Goal: Task Accomplishment & Management: Use online tool/utility

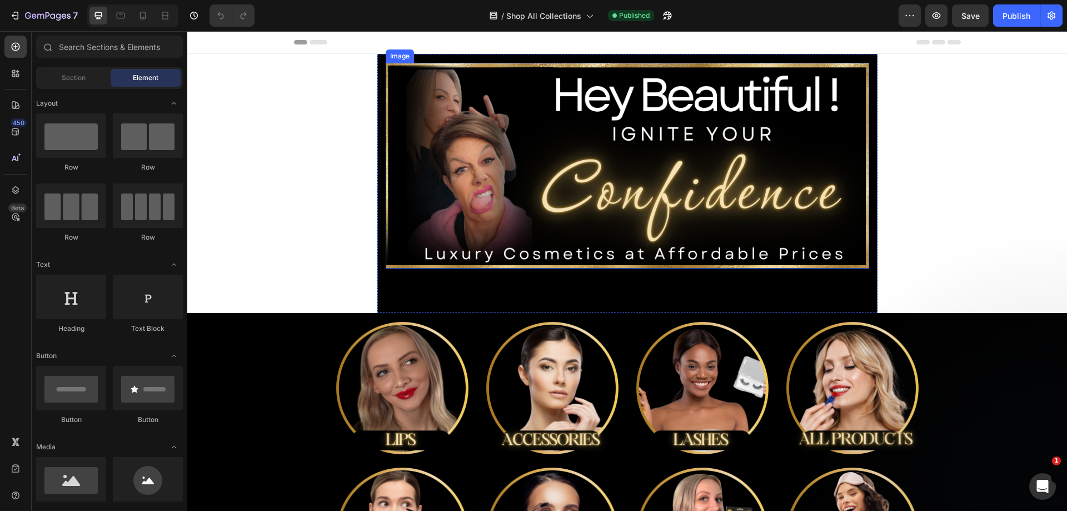
click at [780, 141] on img at bounding box center [627, 166] width 483 height 206
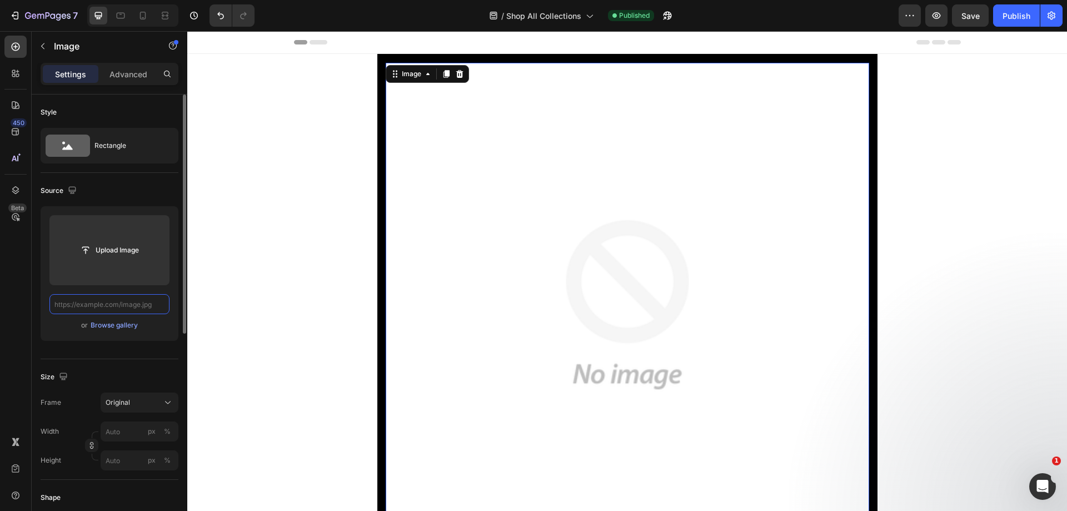
click at [142, 303] on input "text" at bounding box center [109, 304] width 120 height 20
paste input "[URL][DOMAIN_NAME]"
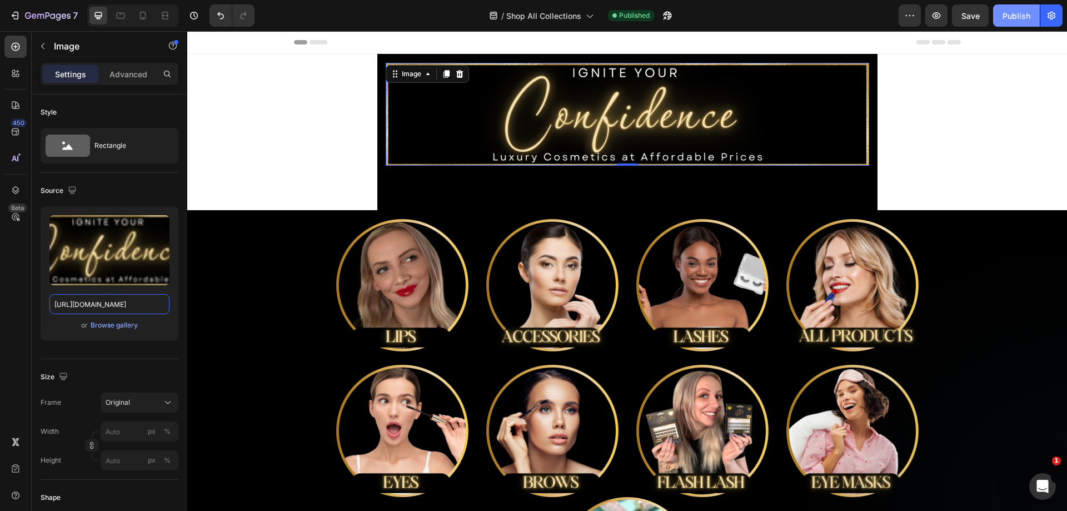
type input "[URL][DOMAIN_NAME]"
click at [1006, 21] on div "Publish" at bounding box center [1016, 16] width 28 height 12
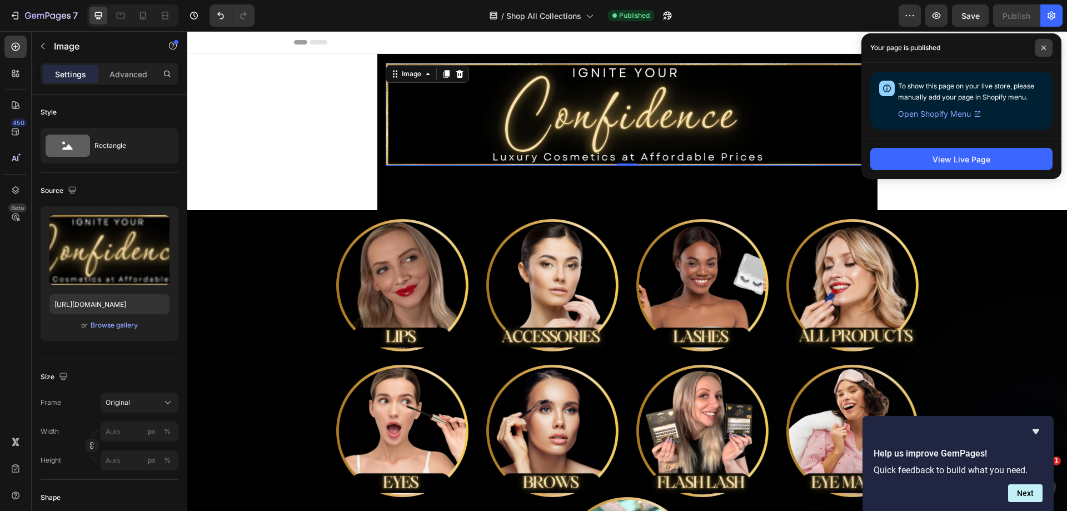
click at [1046, 47] on span at bounding box center [1044, 48] width 18 height 18
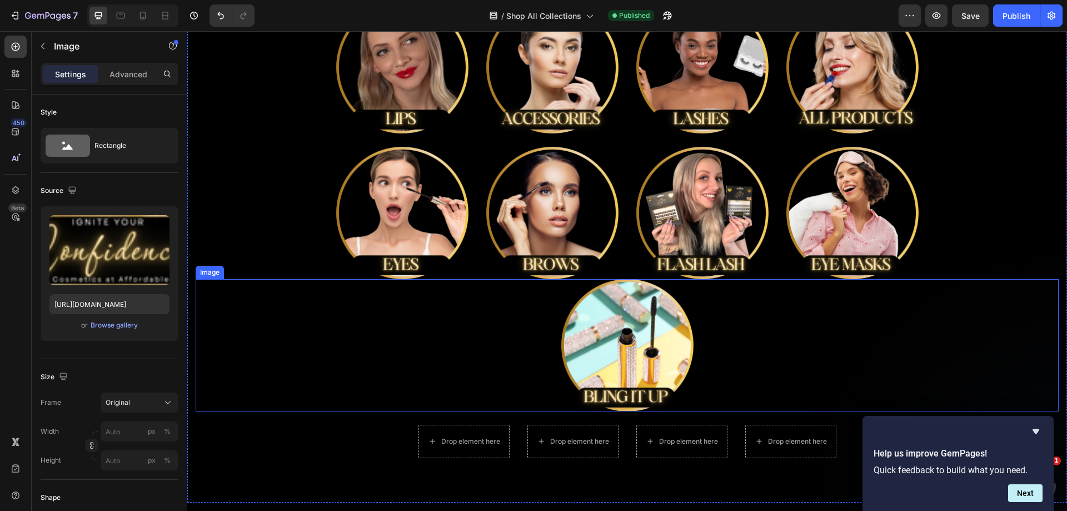
scroll to position [222, 0]
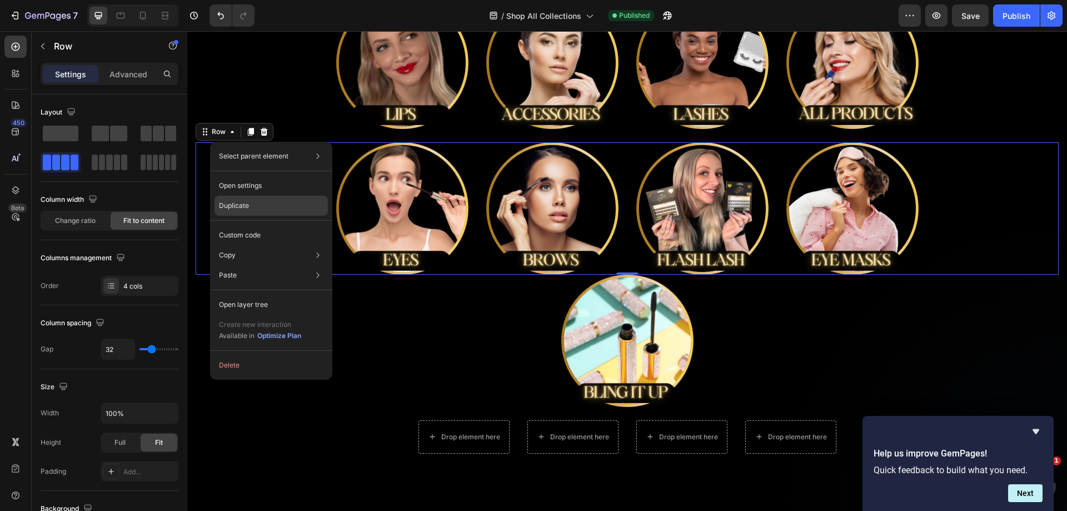
click at [257, 203] on div "Duplicate" at bounding box center [270, 206] width 113 height 20
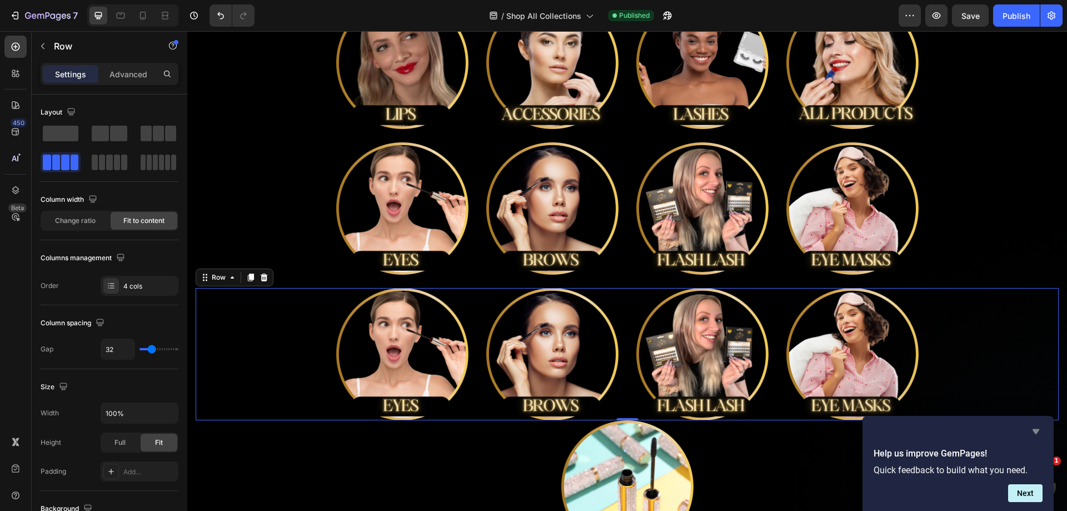
click at [1036, 427] on icon "Hide survey" at bounding box center [1035, 431] width 13 height 13
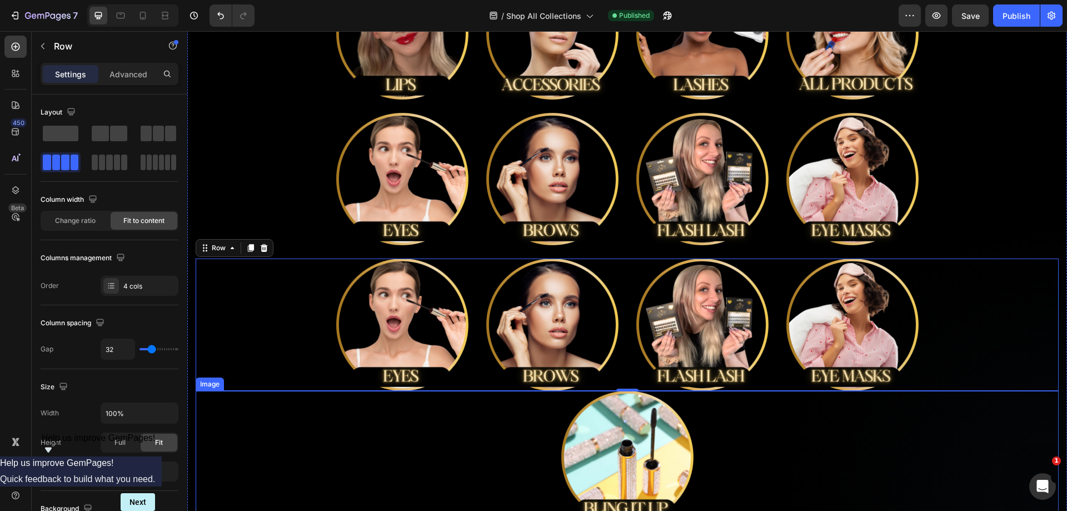
scroll to position [278, 0]
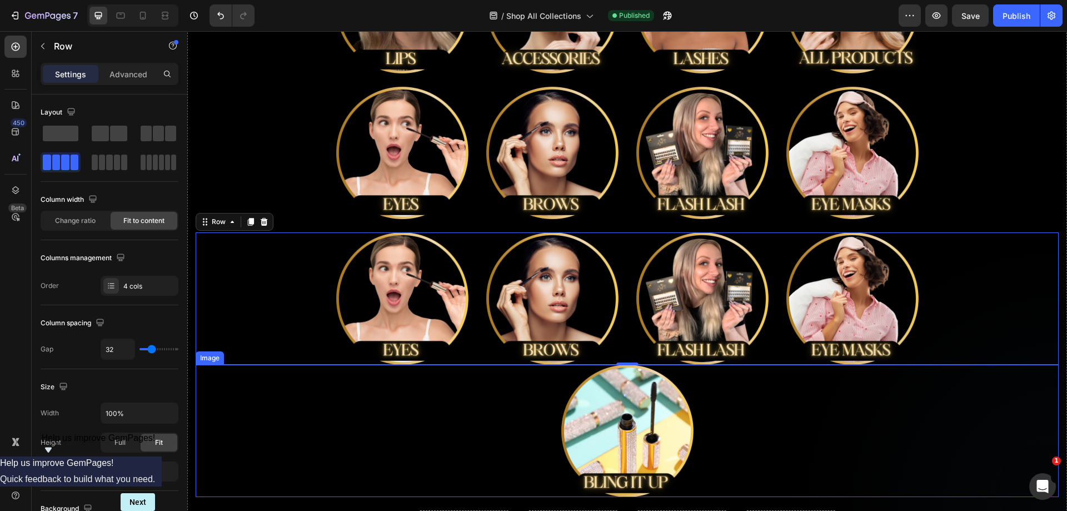
click at [673, 420] on img at bounding box center [627, 430] width 132 height 132
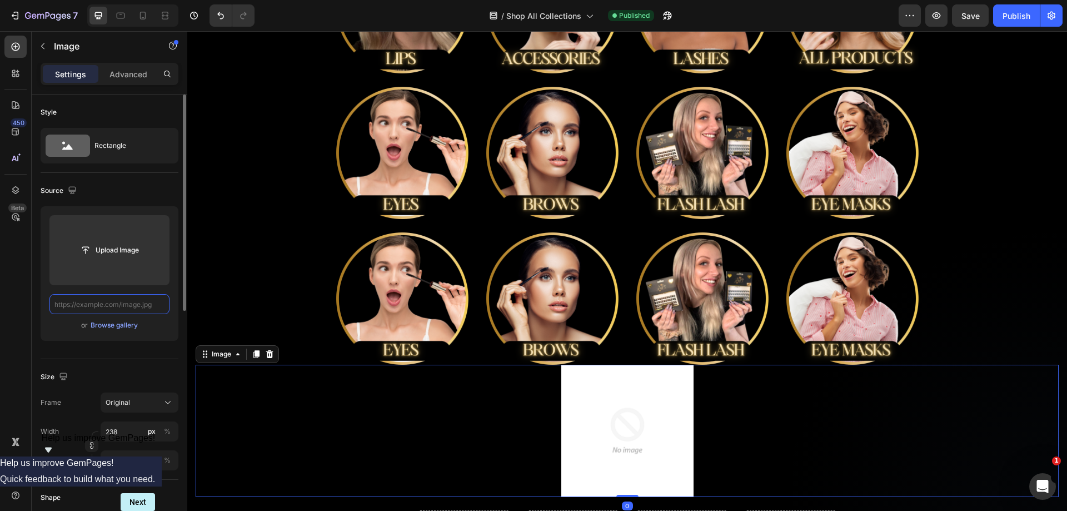
scroll to position [0, 0]
click at [793, 438] on link at bounding box center [627, 430] width 863 height 132
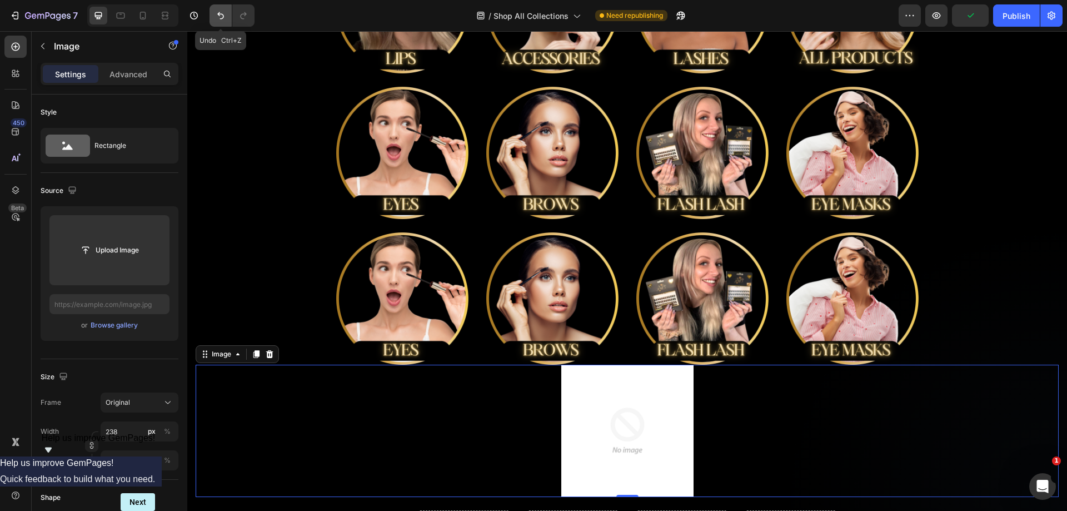
click at [217, 15] on icon "Undo/Redo" at bounding box center [220, 15] width 11 height 11
type input "[URL][DOMAIN_NAME]"
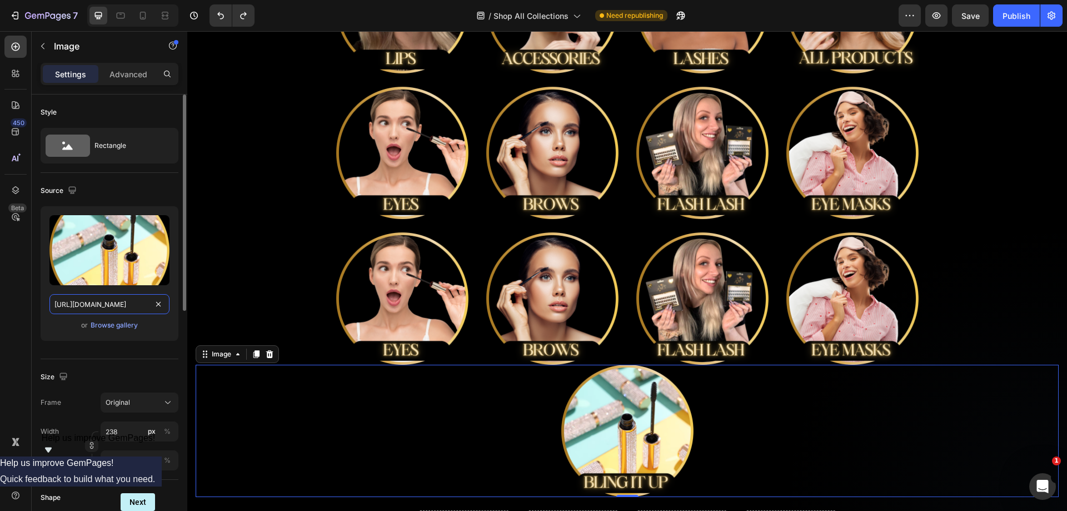
click at [91, 299] on input "[URL][DOMAIN_NAME]" at bounding box center [109, 304] width 120 height 20
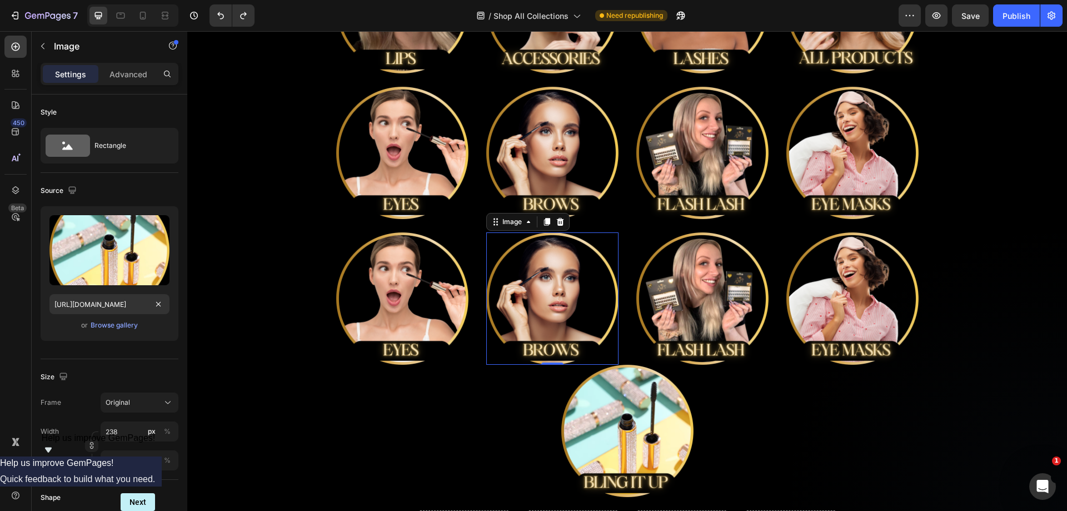
click at [585, 253] on img at bounding box center [552, 298] width 132 height 132
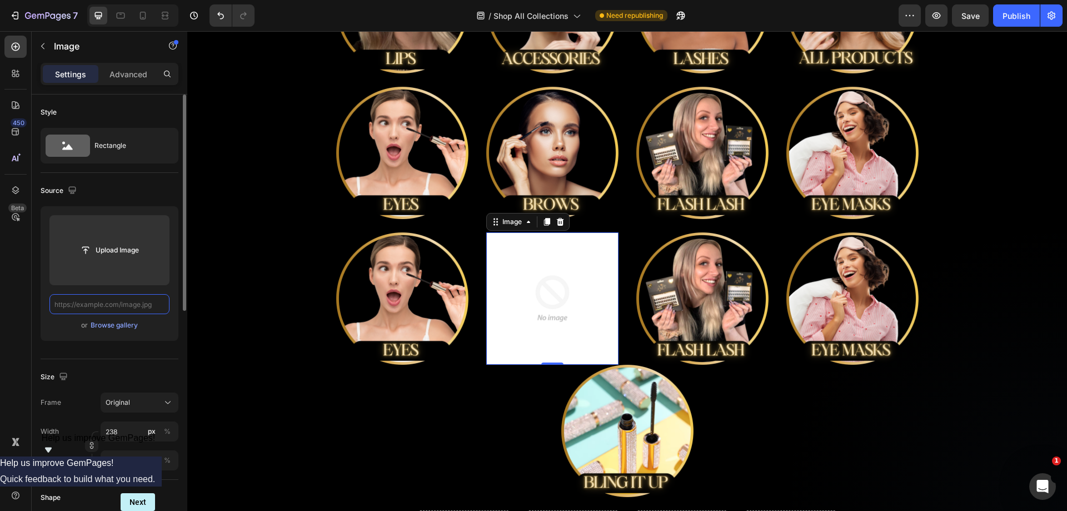
click at [145, 304] on input "text" at bounding box center [109, 304] width 120 height 20
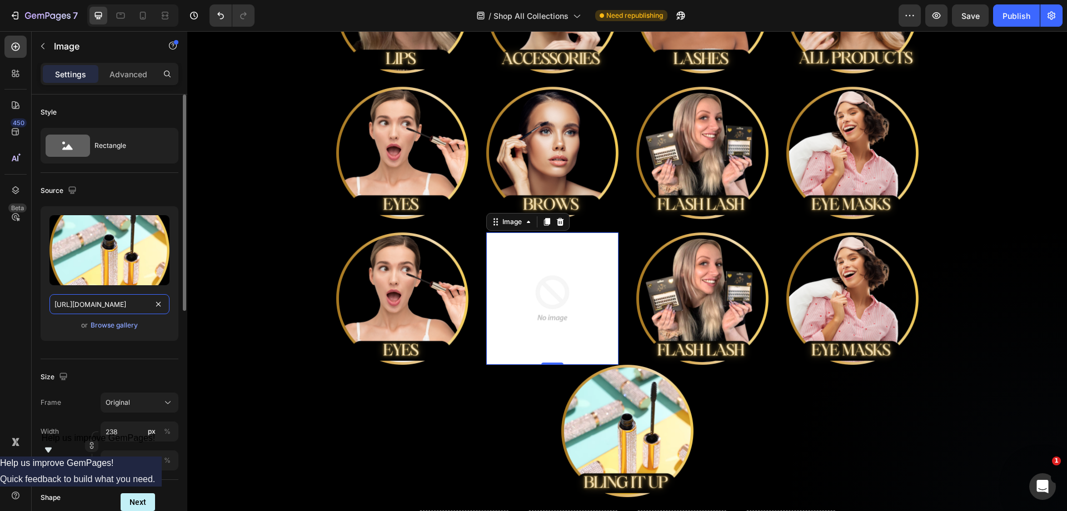
scroll to position [0, 348]
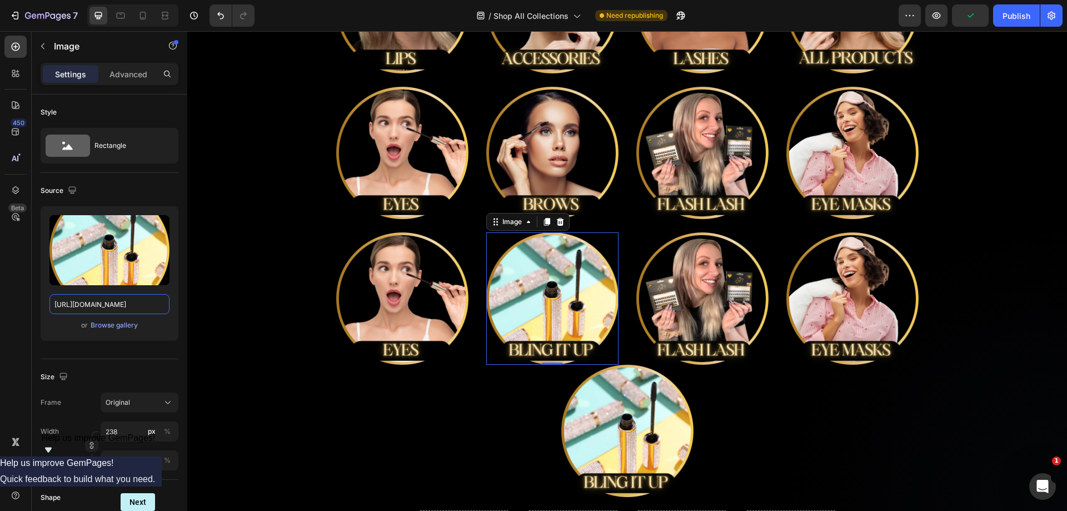
type input "[URL][DOMAIN_NAME]"
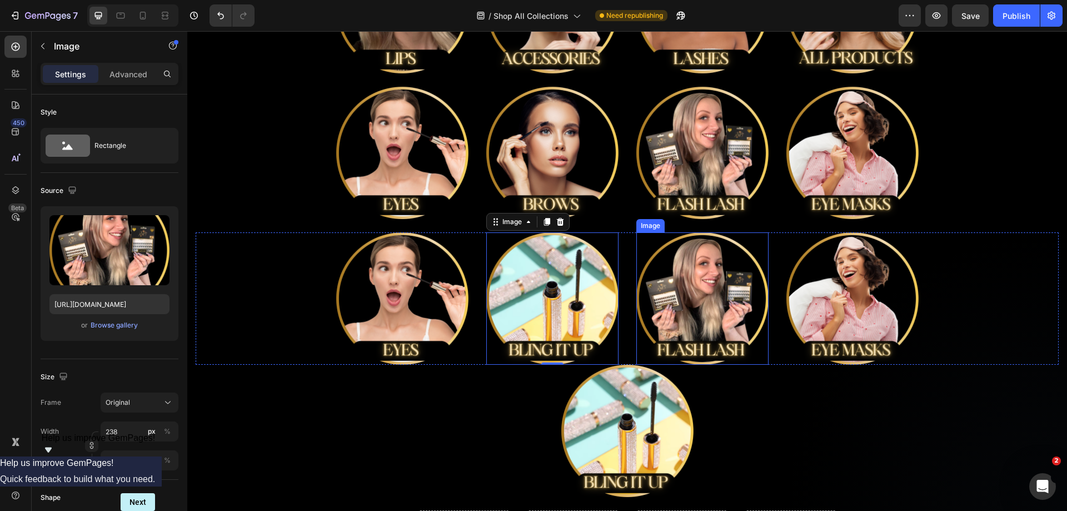
click at [754, 246] on img at bounding box center [702, 298] width 132 height 132
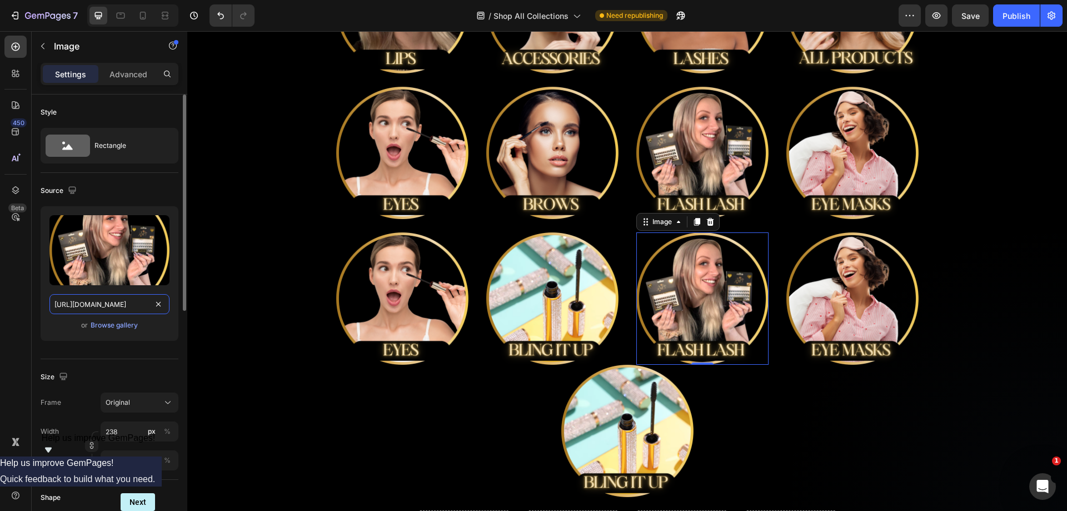
click at [149, 306] on input "[URL][DOMAIN_NAME]" at bounding box center [109, 304] width 120 height 20
type input "[URL][DOMAIN_NAME]"
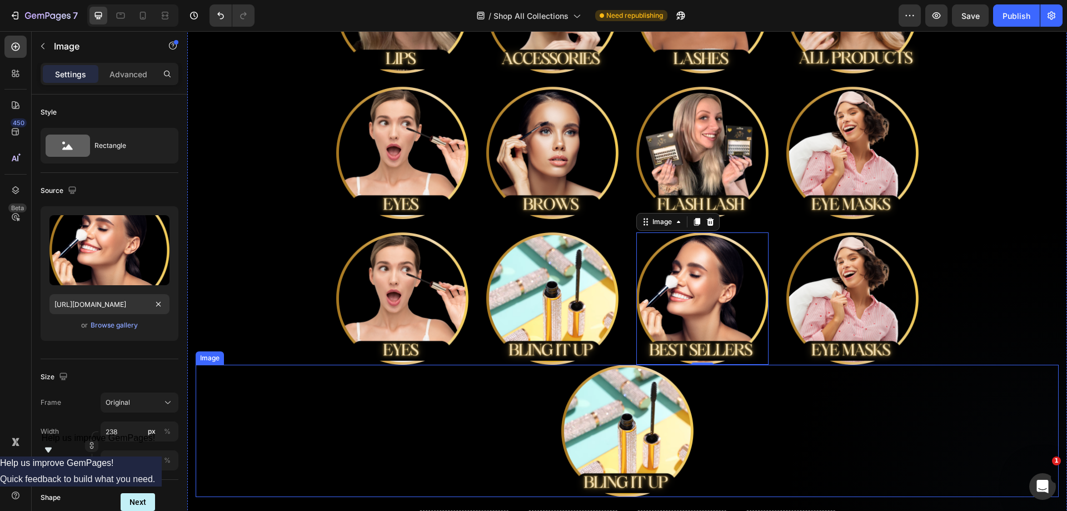
click at [677, 409] on img at bounding box center [627, 430] width 132 height 132
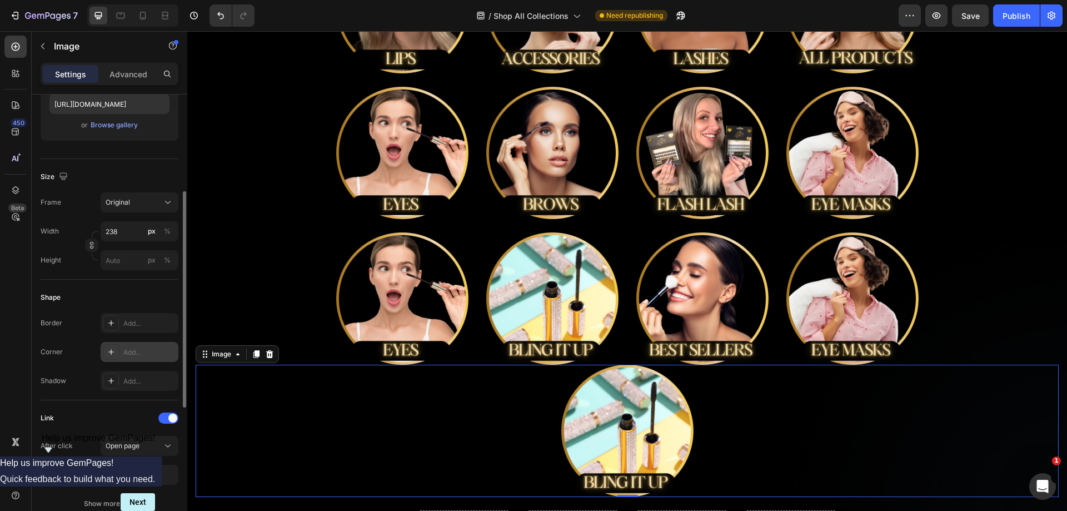
scroll to position [33, 0]
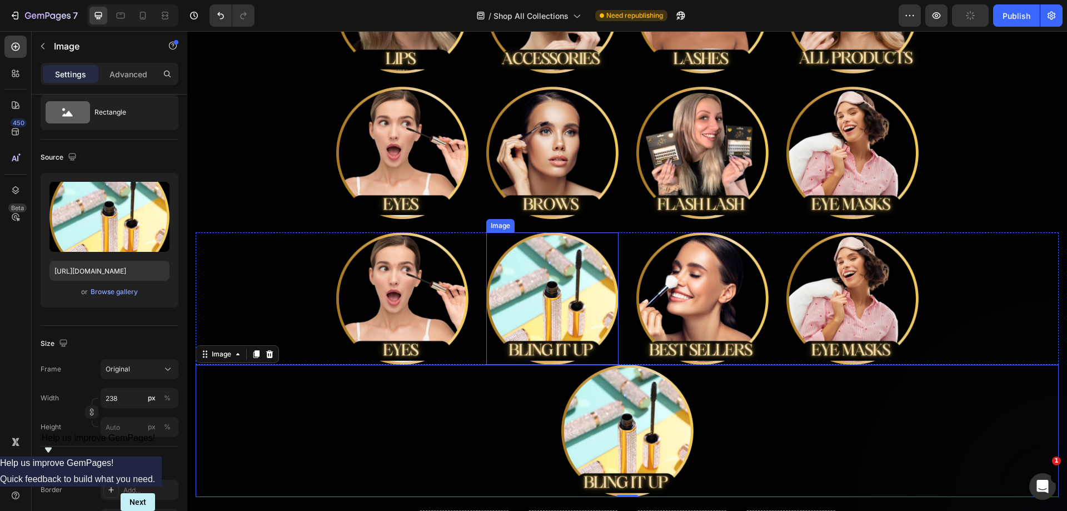
click at [581, 265] on img at bounding box center [552, 298] width 132 height 132
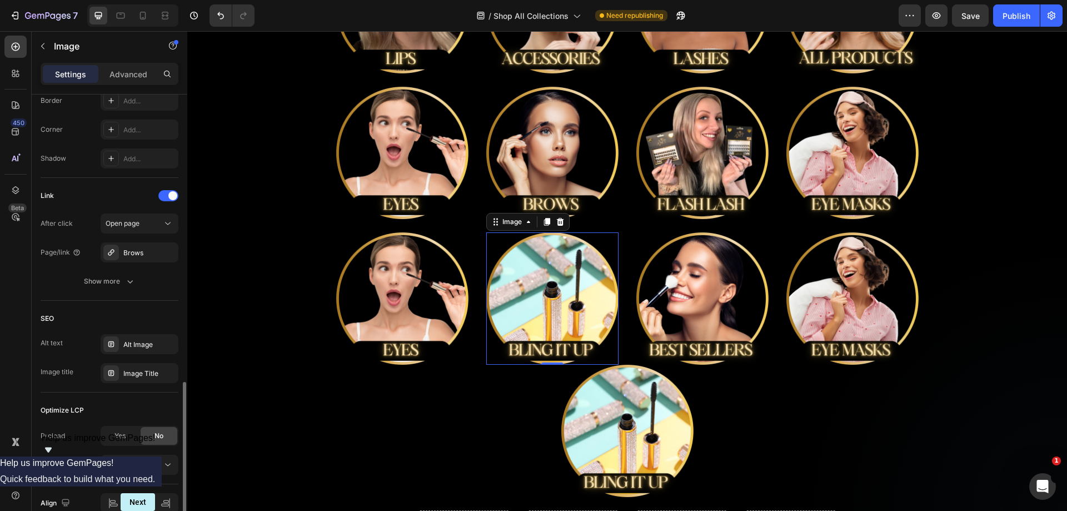
scroll to position [478, 0]
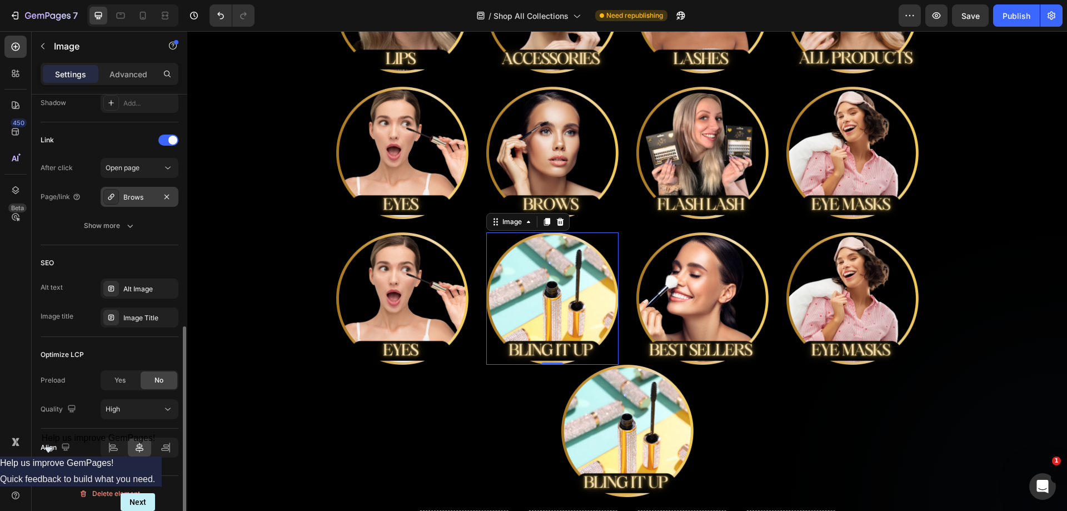
click at [134, 203] on div "Brows" at bounding box center [140, 197] width 78 height 20
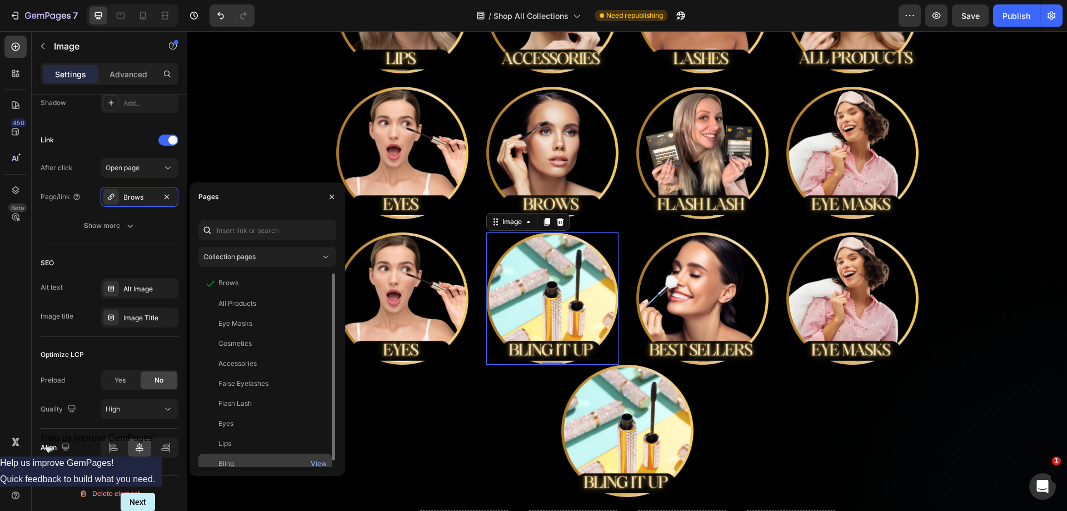
click at [233, 458] on div "Bling View" at bounding box center [264, 463] width 133 height 20
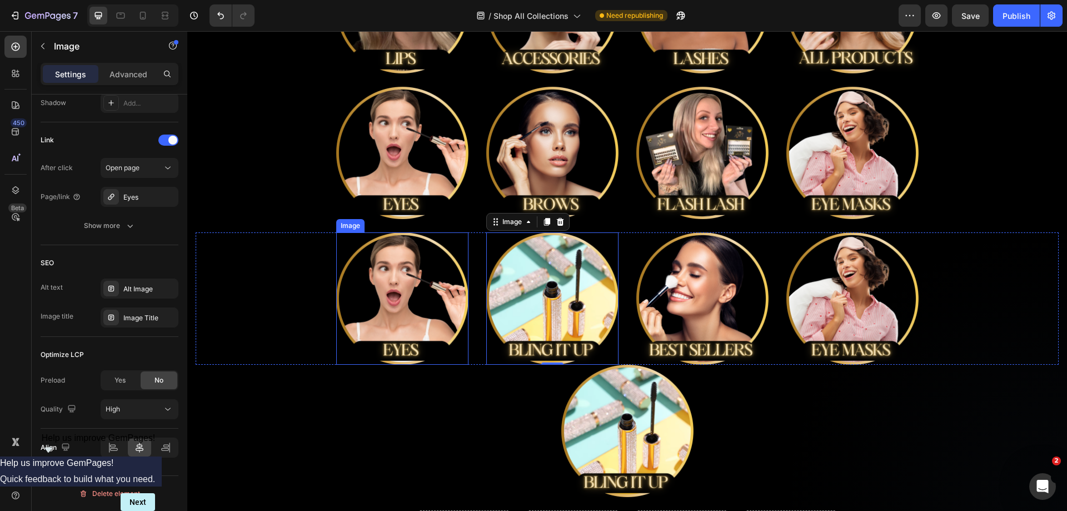
click at [416, 250] on img at bounding box center [402, 298] width 132 height 132
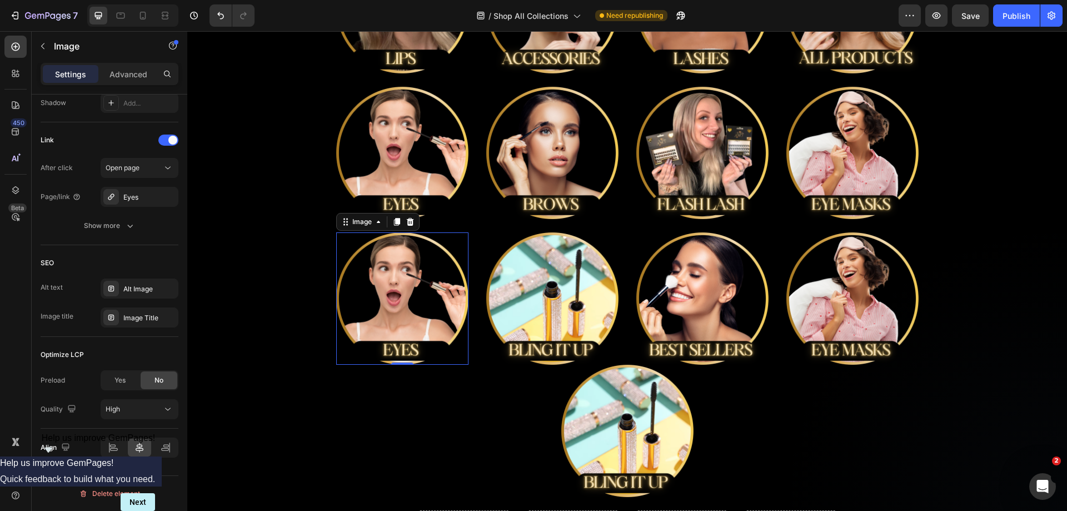
click at [371, 271] on img at bounding box center [402, 298] width 132 height 132
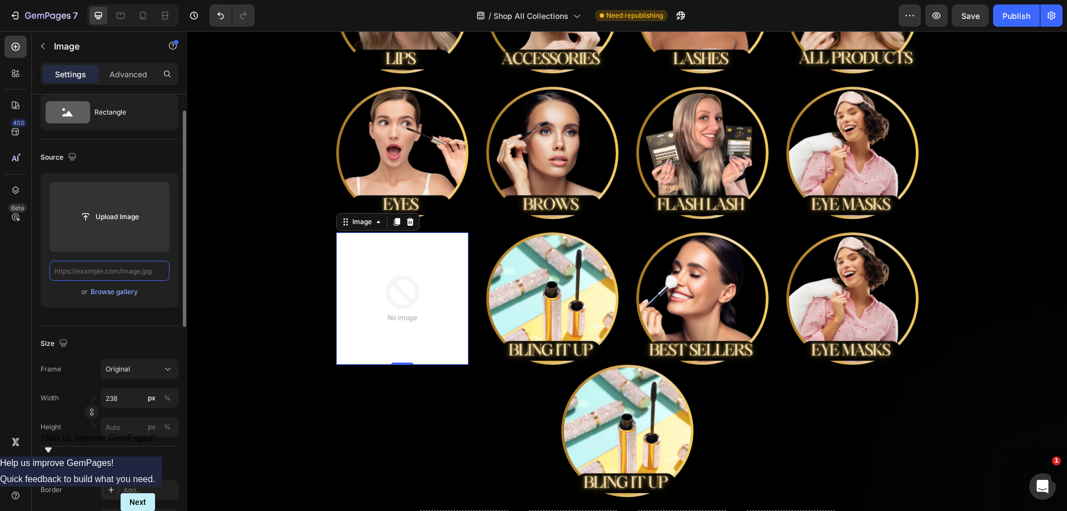
scroll to position [0, 0]
click at [884, 273] on img at bounding box center [852, 298] width 132 height 132
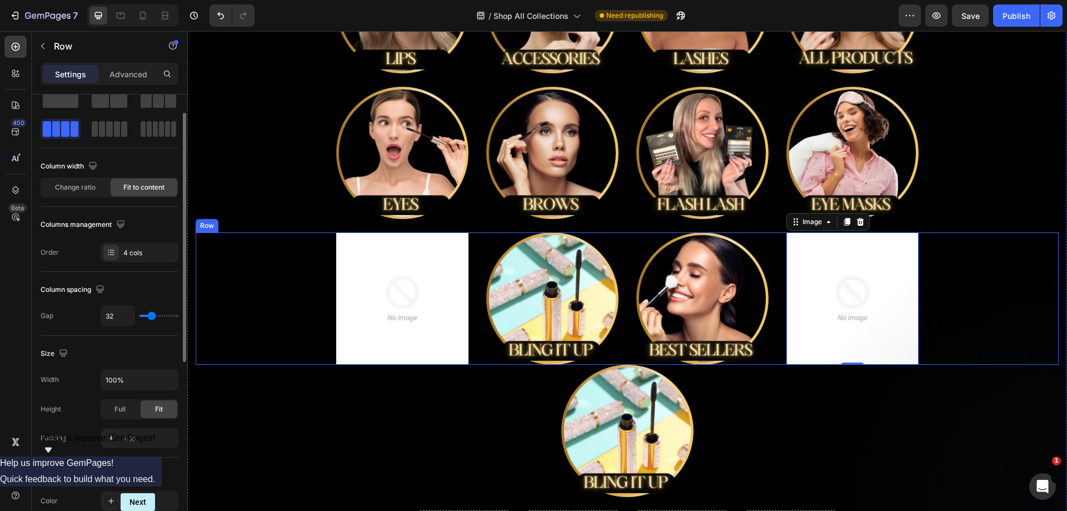
click at [986, 278] on div "Image Image Image Image 0 Row" at bounding box center [627, 298] width 863 height 132
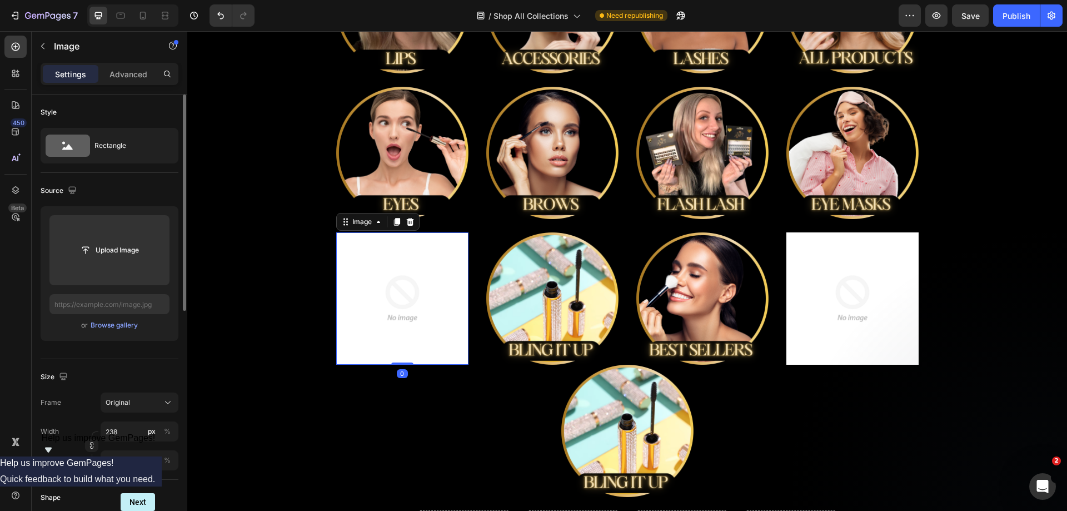
click at [369, 278] on img at bounding box center [402, 298] width 132 height 132
click at [408, 223] on icon at bounding box center [409, 222] width 7 height 8
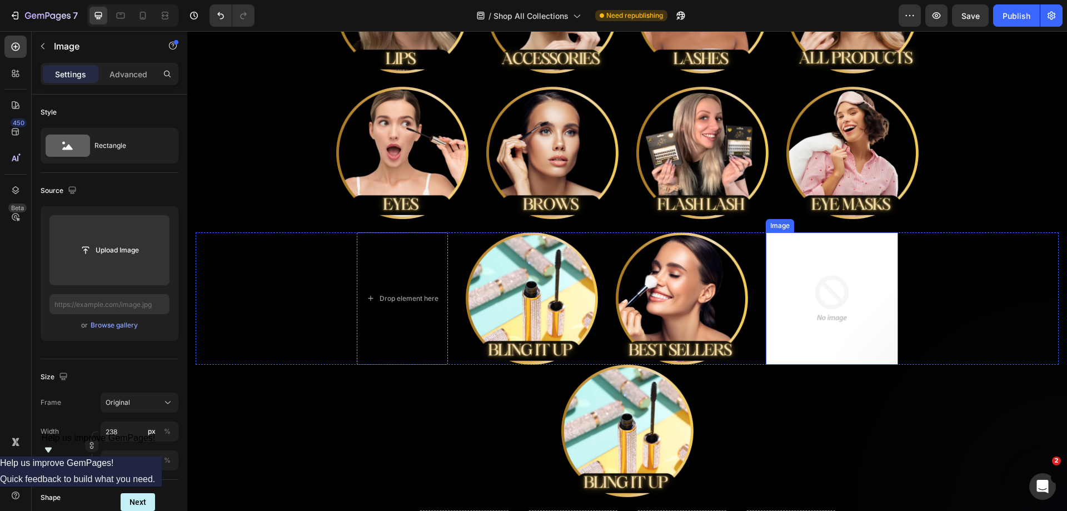
click at [855, 264] on img at bounding box center [832, 298] width 132 height 132
click at [836, 224] on icon at bounding box center [839, 222] width 7 height 8
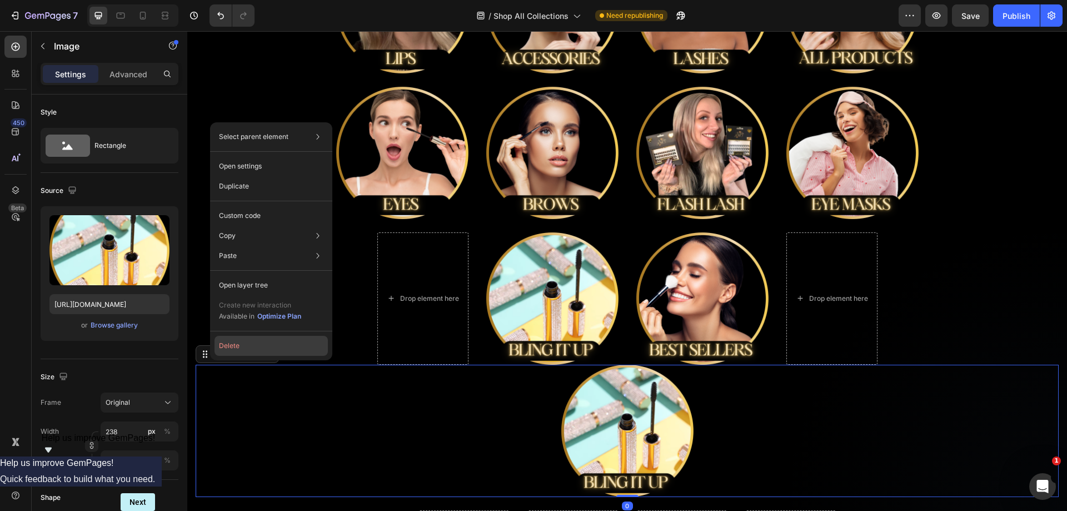
click at [227, 348] on button "Delete" at bounding box center [270, 346] width 113 height 20
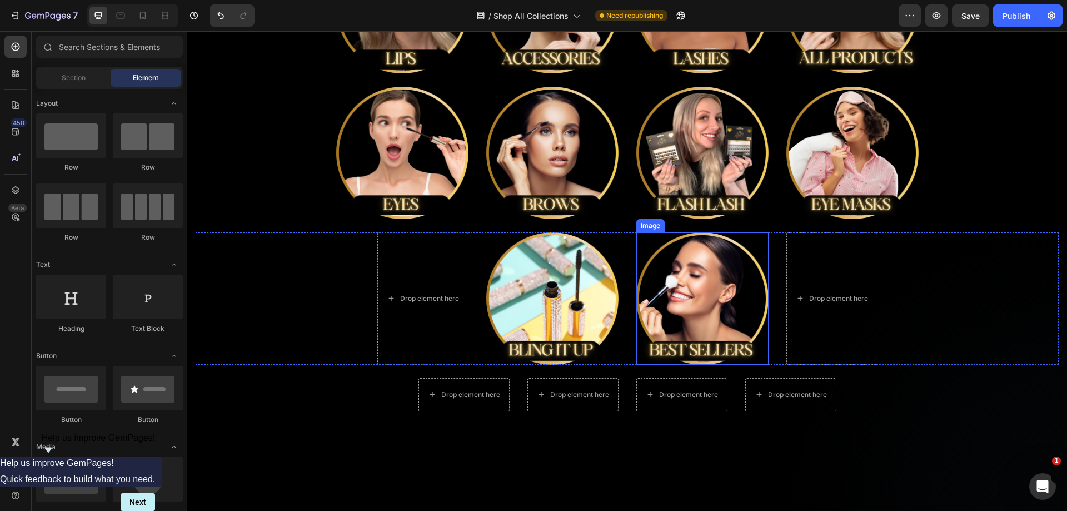
click at [732, 248] on img at bounding box center [702, 298] width 132 height 132
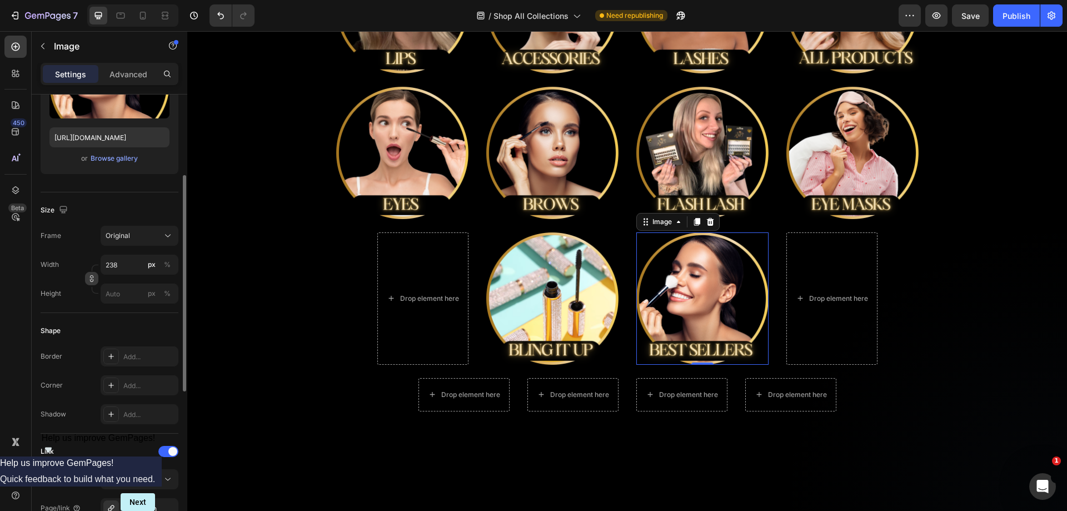
scroll to position [278, 0]
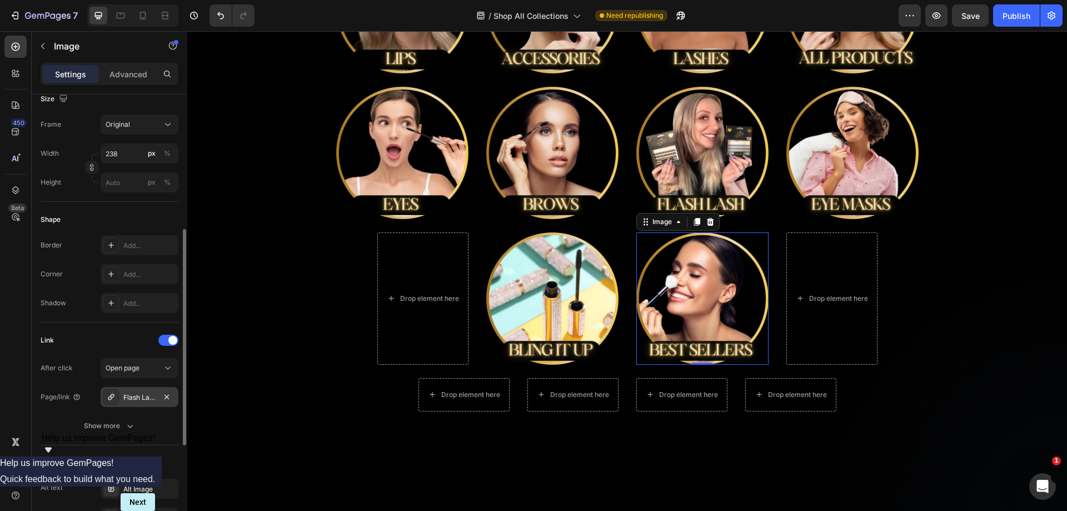
click at [139, 399] on div "Flash Lash" at bounding box center [139, 397] width 32 height 10
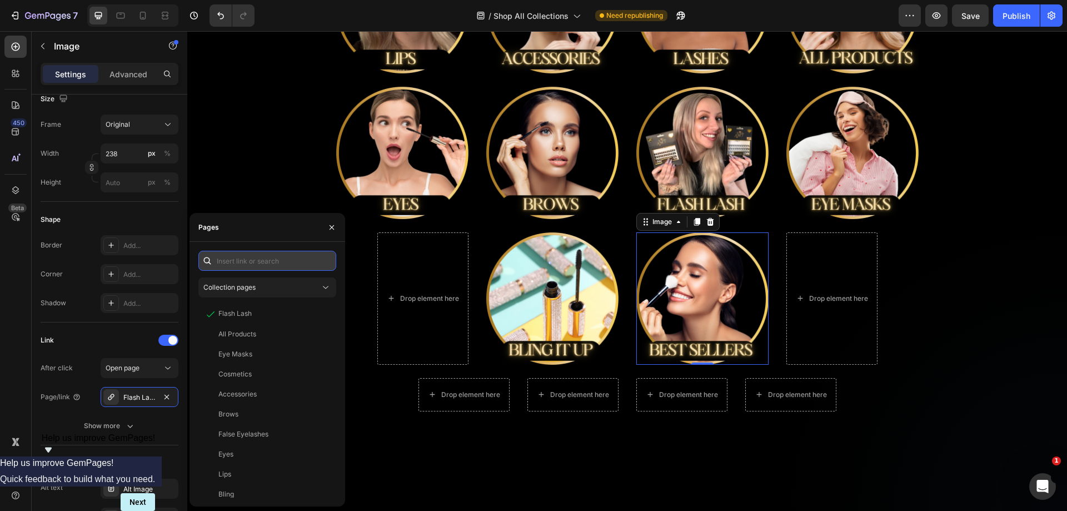
click at [253, 261] on input "text" at bounding box center [267, 261] width 138 height 20
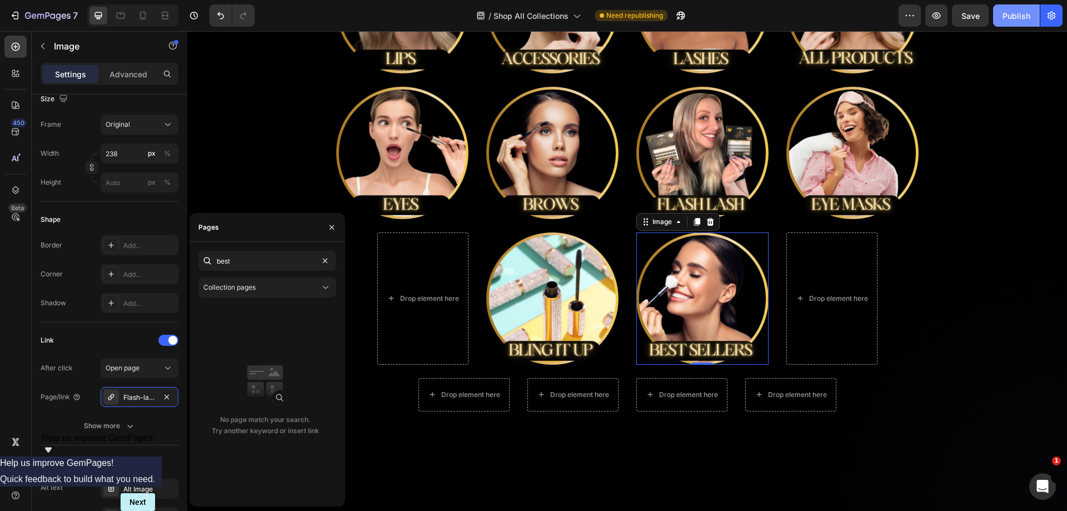
click at [1019, 17] on div "Publish" at bounding box center [1016, 16] width 28 height 12
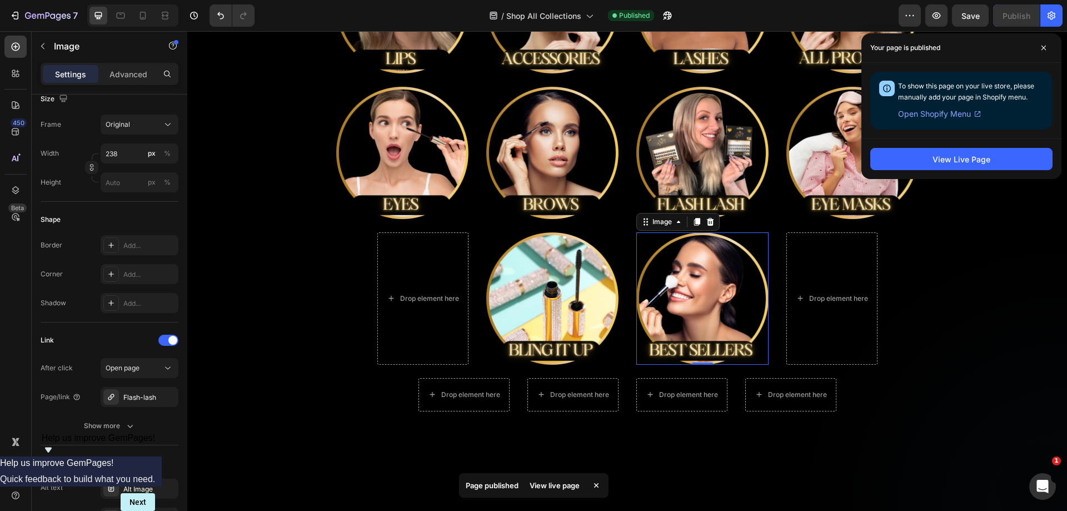
click at [708, 257] on img at bounding box center [702, 298] width 132 height 132
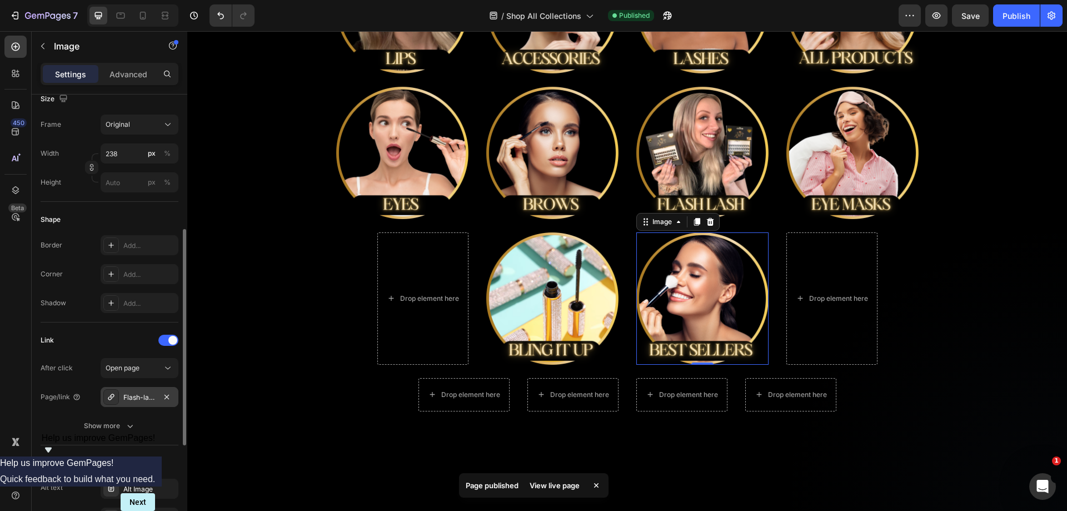
click at [116, 399] on div at bounding box center [111, 397] width 16 height 16
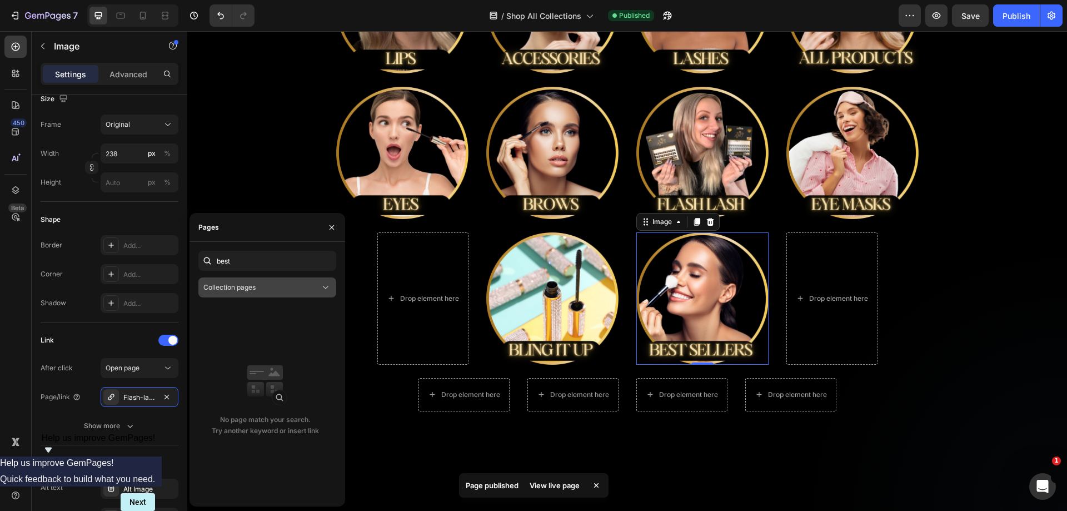
click at [272, 287] on div "Collection pages" at bounding box center [261, 287] width 117 height 10
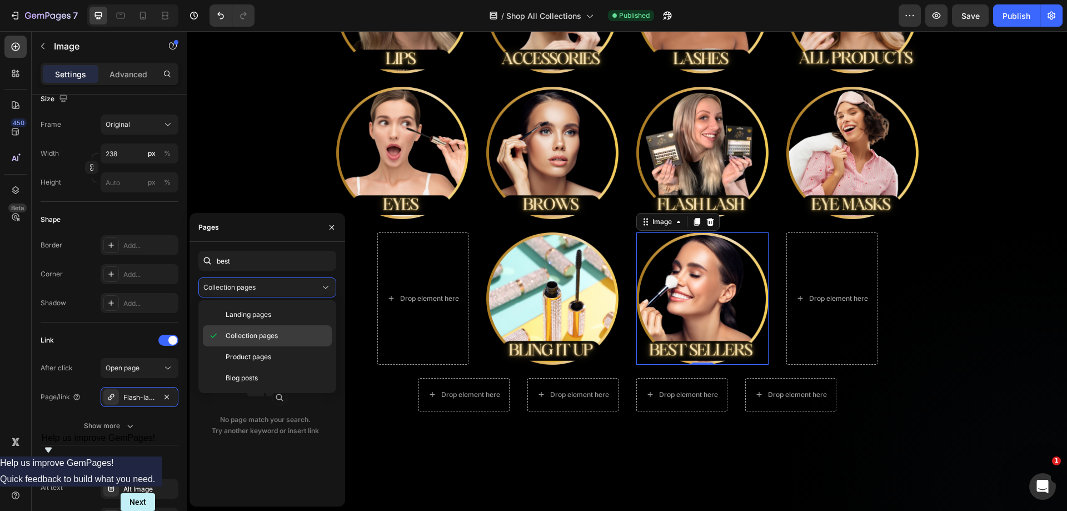
click at [269, 335] on span "Collection pages" at bounding box center [252, 336] width 52 height 10
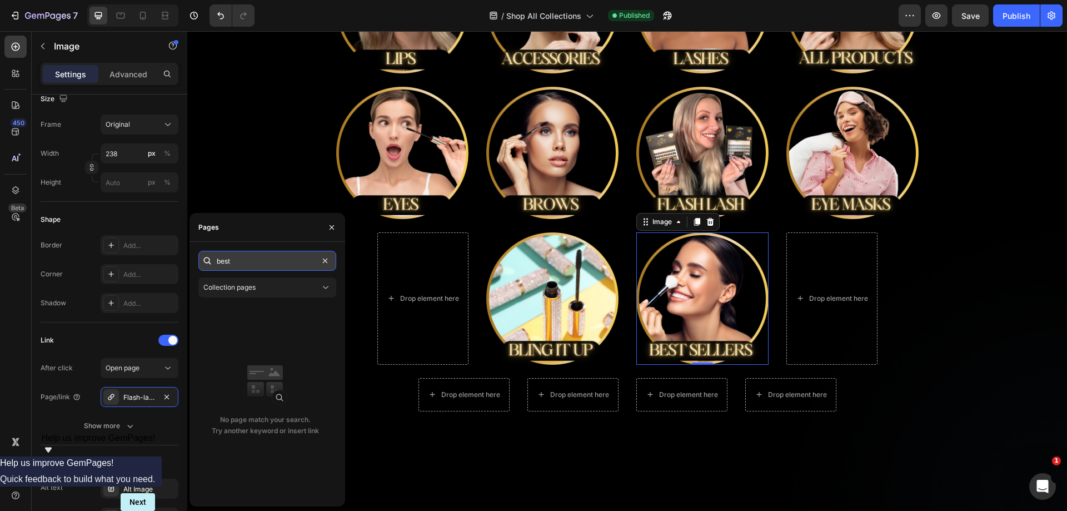
click at [297, 259] on input "best" at bounding box center [267, 261] width 138 height 20
type input "bes"
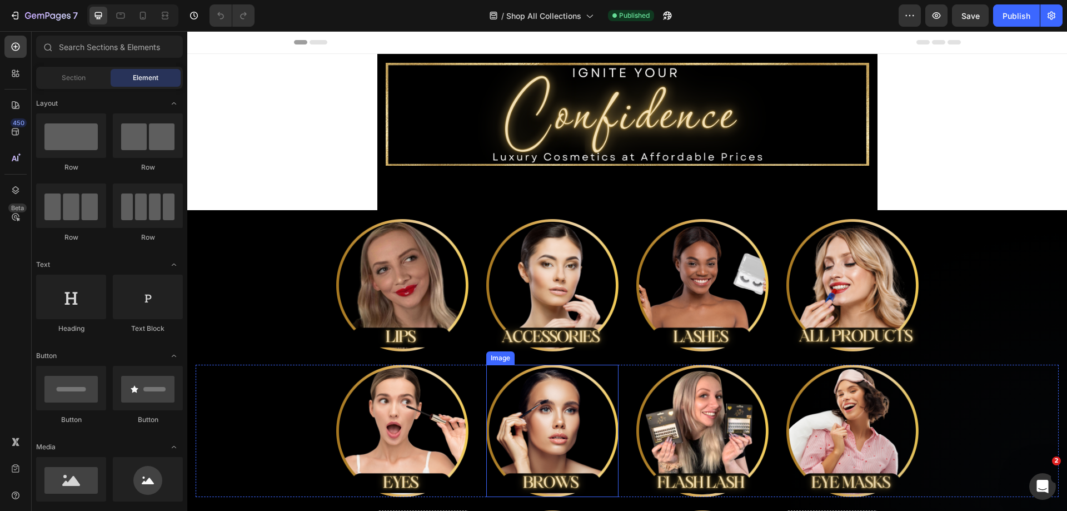
scroll to position [167, 0]
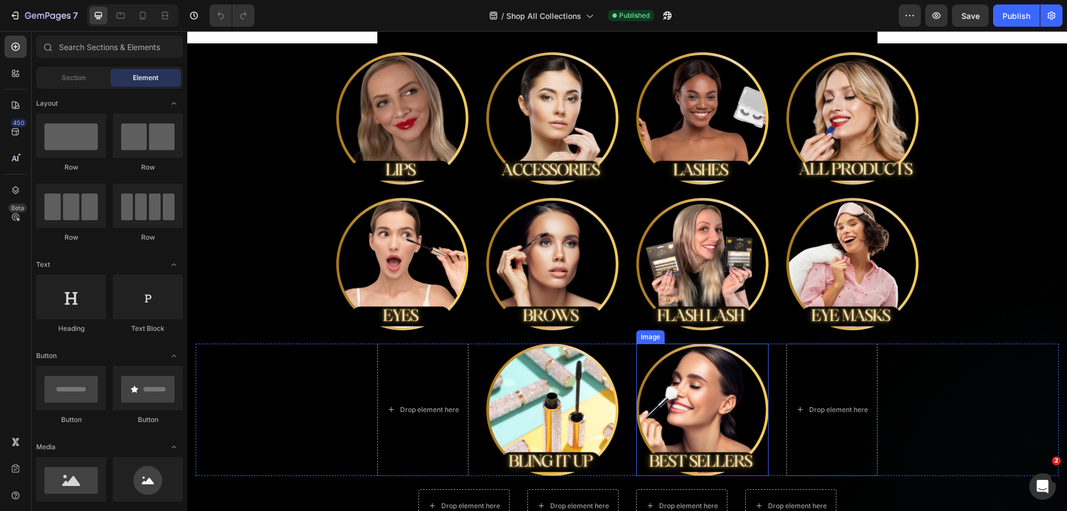
click at [758, 357] on img at bounding box center [702, 409] width 132 height 132
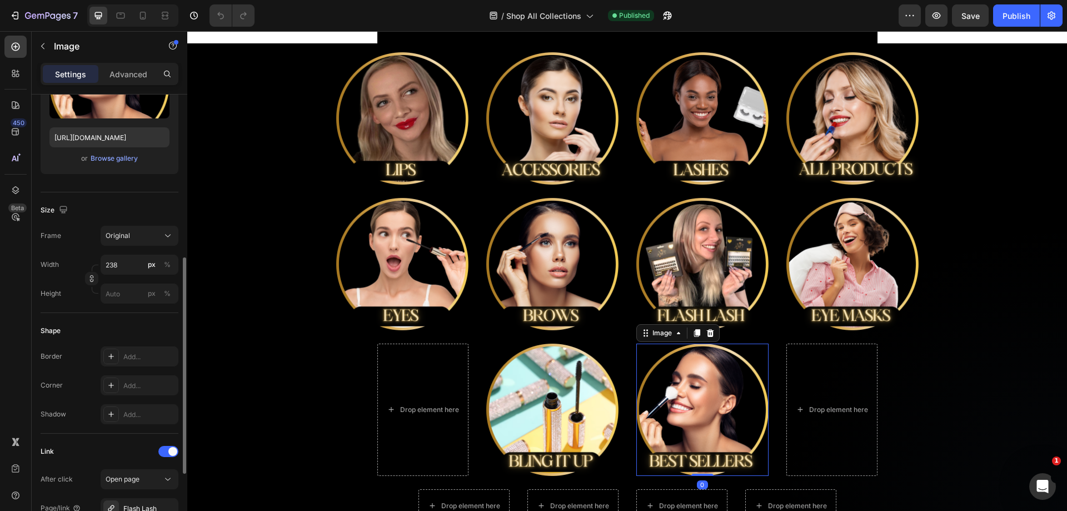
scroll to position [278, 0]
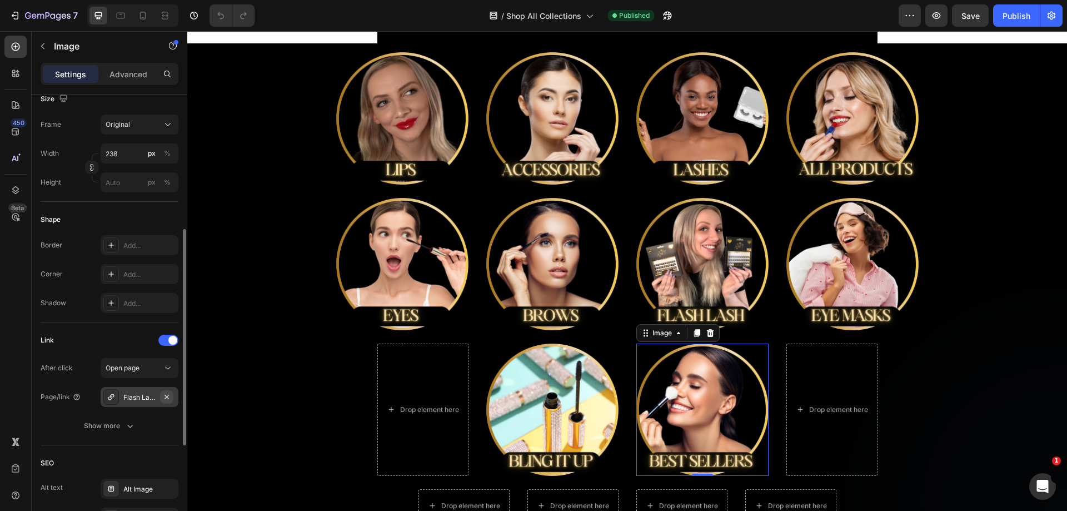
click at [169, 394] on icon "button" at bounding box center [166, 396] width 9 height 9
click at [117, 400] on div at bounding box center [111, 397] width 16 height 16
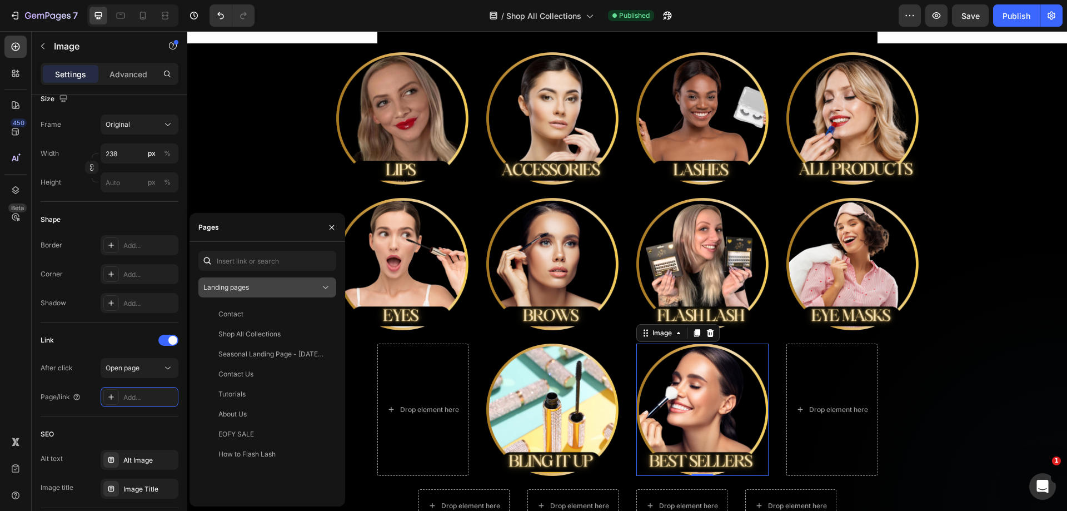
click at [316, 286] on div "Landing pages" at bounding box center [261, 287] width 117 height 10
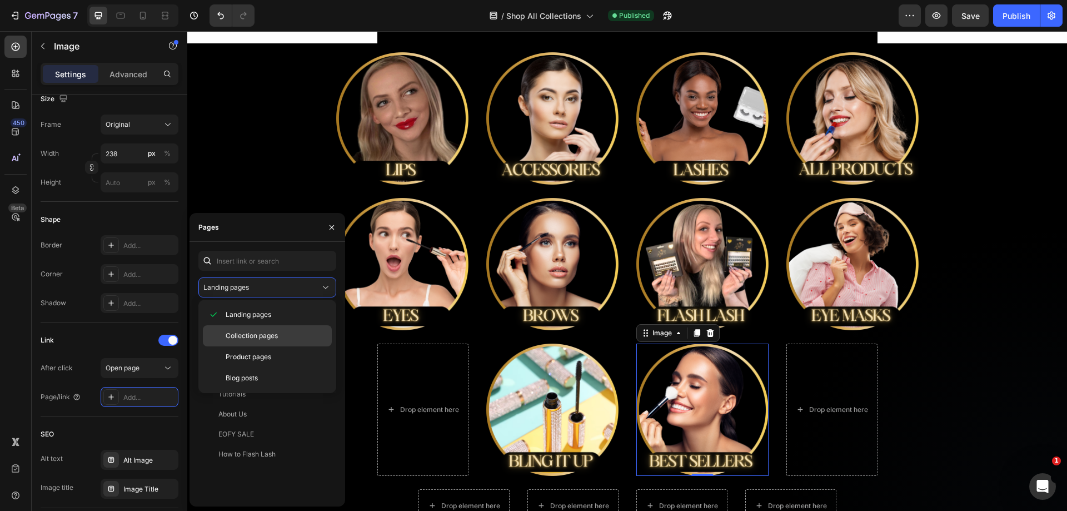
click at [299, 332] on p "Collection pages" at bounding box center [276, 336] width 101 height 10
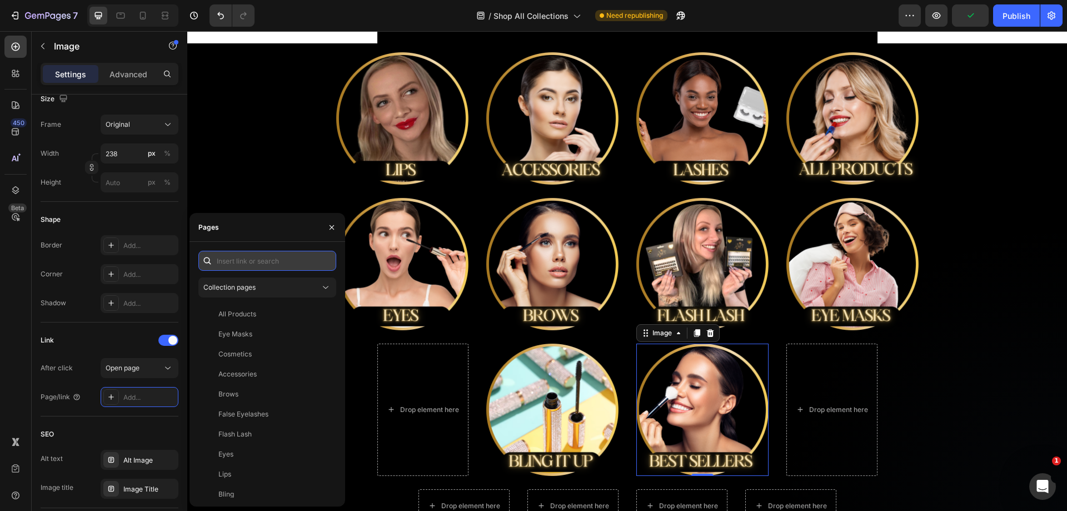
click at [298, 261] on input "text" at bounding box center [267, 261] width 138 height 20
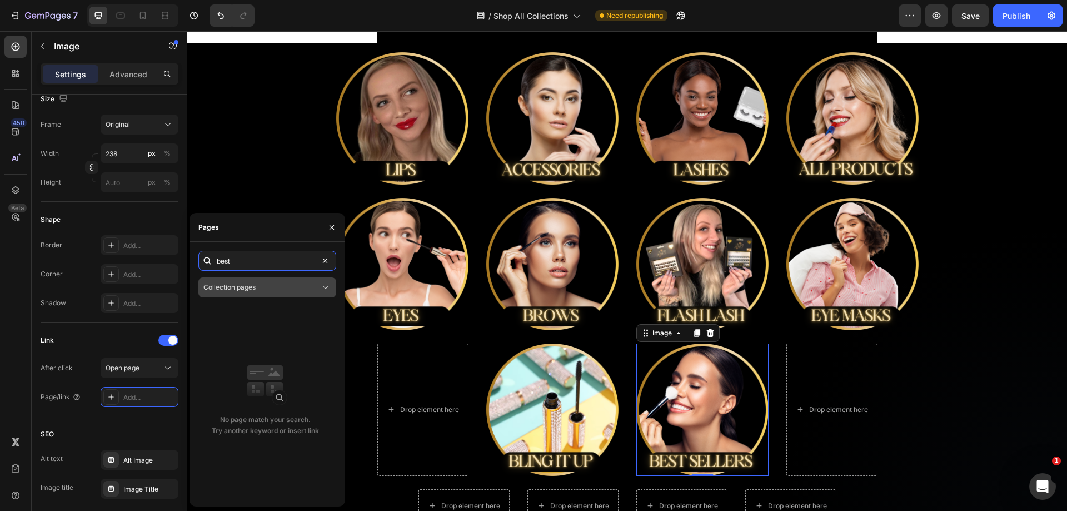
type input "best"
click at [311, 287] on div "Collection pages" at bounding box center [261, 287] width 117 height 10
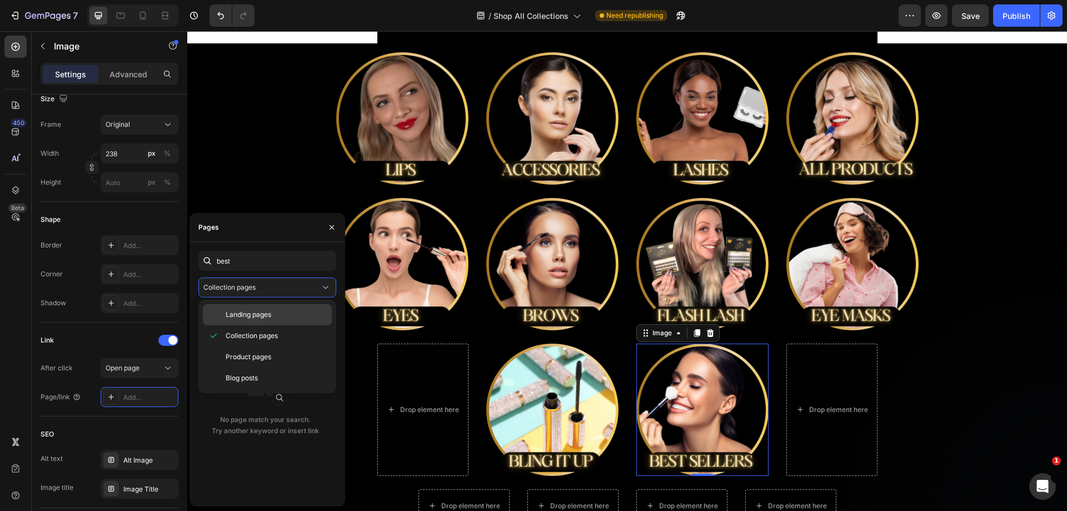
click at [271, 314] on span "Landing pages" at bounding box center [249, 314] width 46 height 10
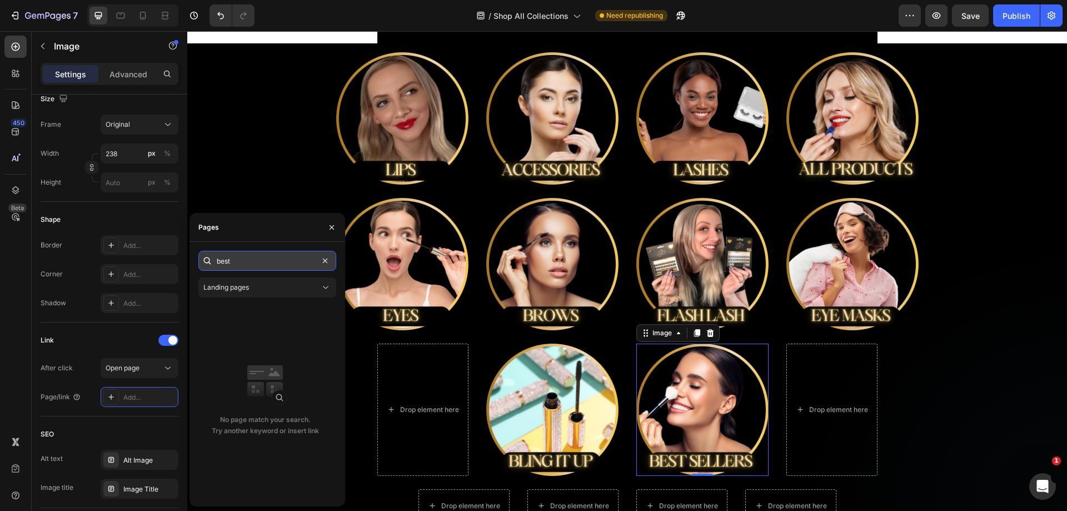
click at [286, 259] on input "best" at bounding box center [267, 261] width 138 height 20
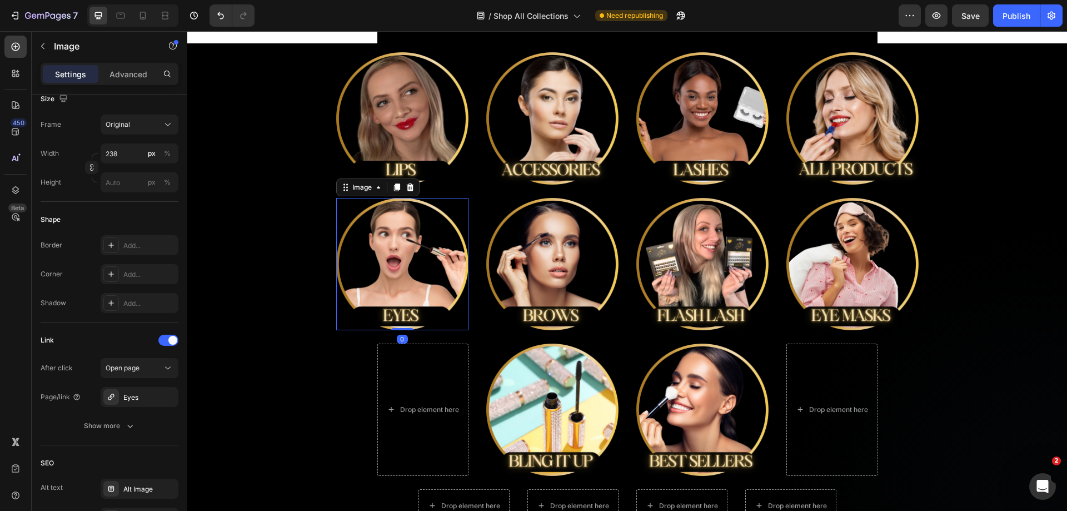
click at [382, 244] on img at bounding box center [402, 264] width 132 height 132
click at [522, 398] on img at bounding box center [552, 409] width 132 height 132
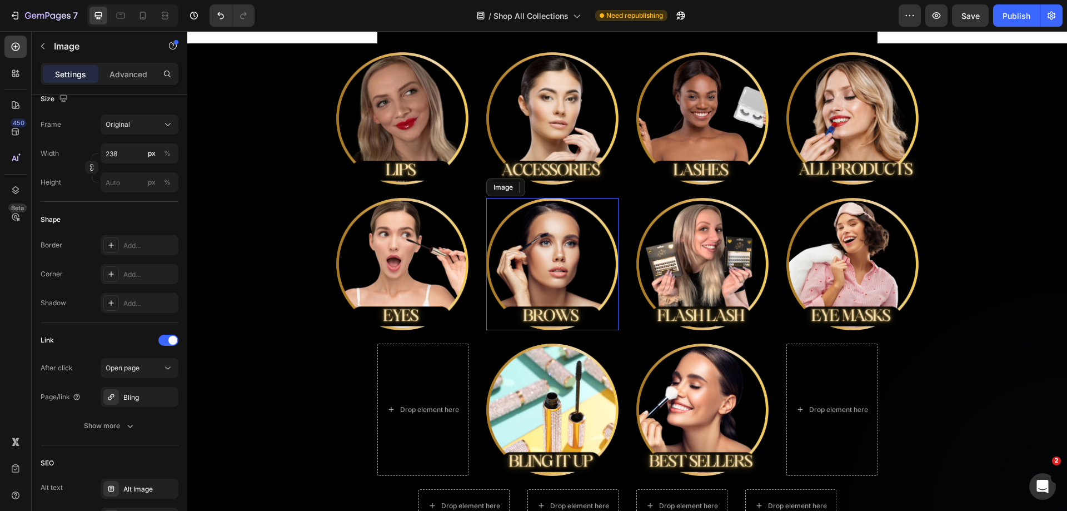
click at [551, 249] on img at bounding box center [552, 264] width 132 height 132
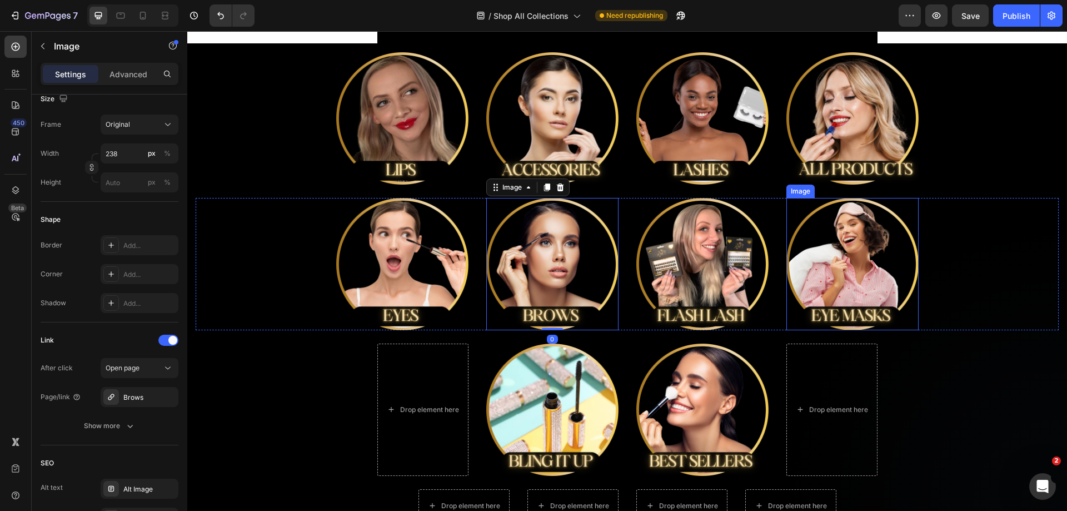
click at [865, 257] on img at bounding box center [852, 264] width 132 height 132
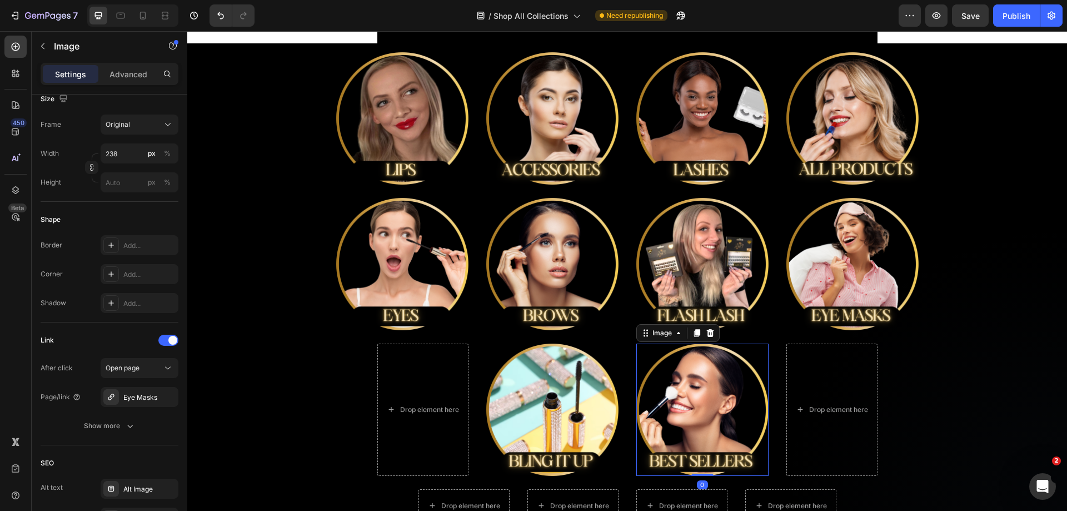
click at [727, 412] on img at bounding box center [702, 409] width 132 height 132
click at [148, 396] on div "Add..." at bounding box center [149, 397] width 52 height 10
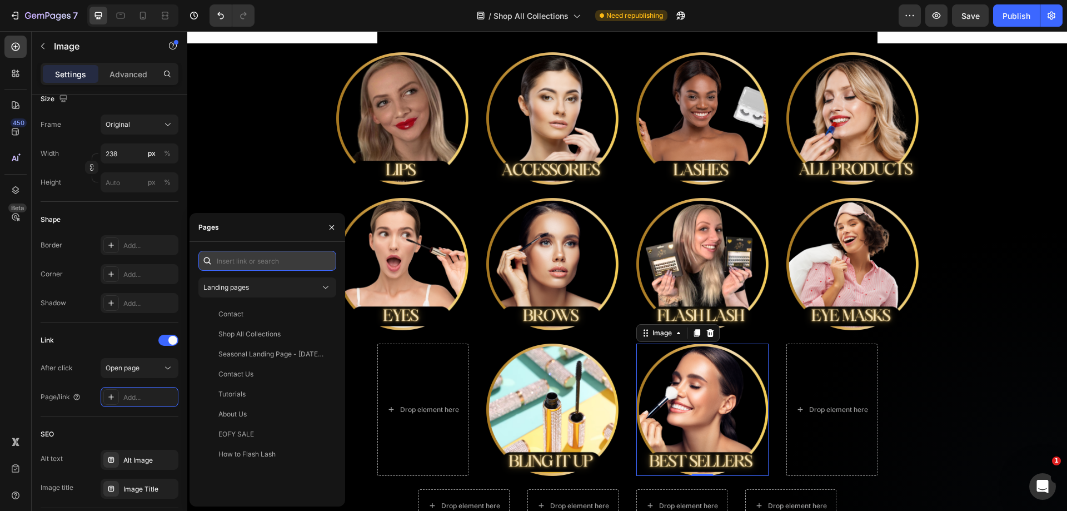
click at [269, 261] on input "text" at bounding box center [267, 261] width 138 height 20
click at [256, 260] on input "best" at bounding box center [267, 261] width 138 height 20
paste input "https://alchemybeauty.au/collections/best-sellers"
type input "besthttps://alchemybeauty.au/collections/best-sellers"
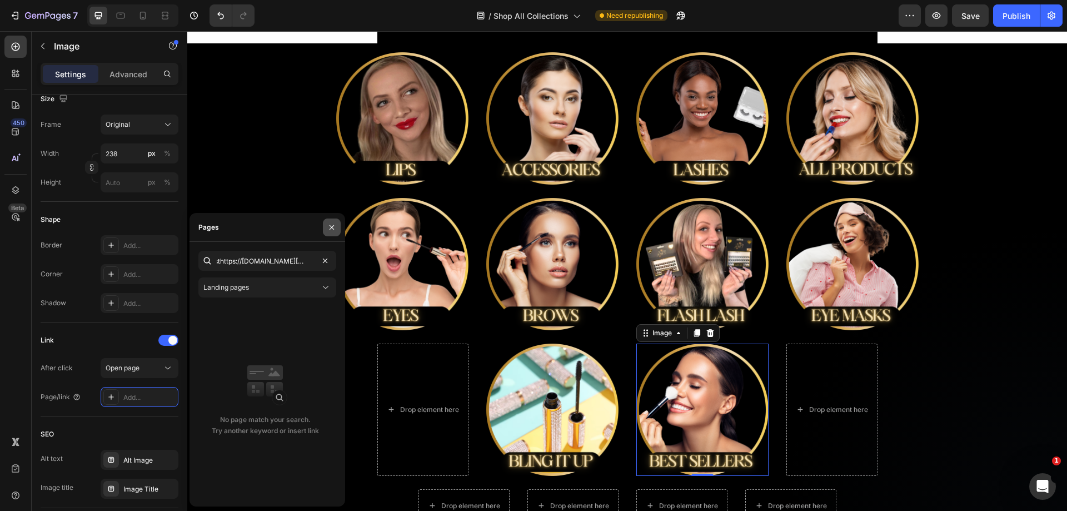
scroll to position [0, 0]
click at [331, 228] on icon "button" at bounding box center [331, 226] width 4 height 4
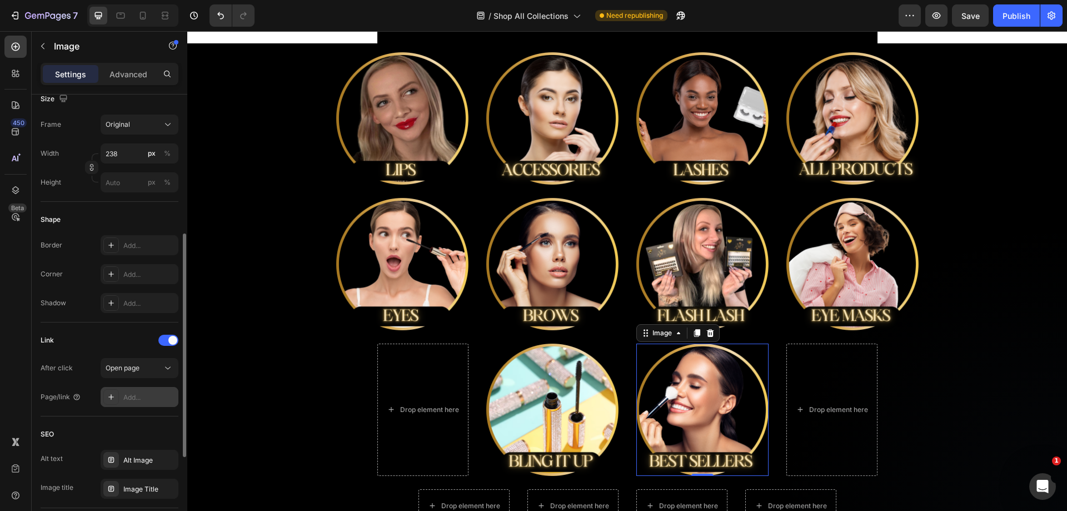
click at [141, 397] on div "Add..." at bounding box center [149, 397] width 52 height 10
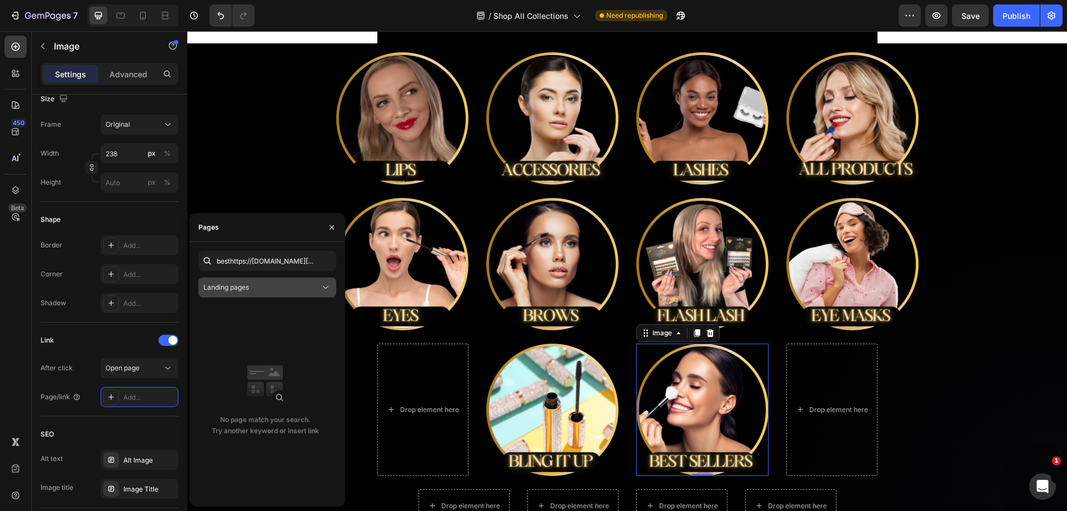
click at [319, 283] on div "Landing pages" at bounding box center [261, 287] width 117 height 10
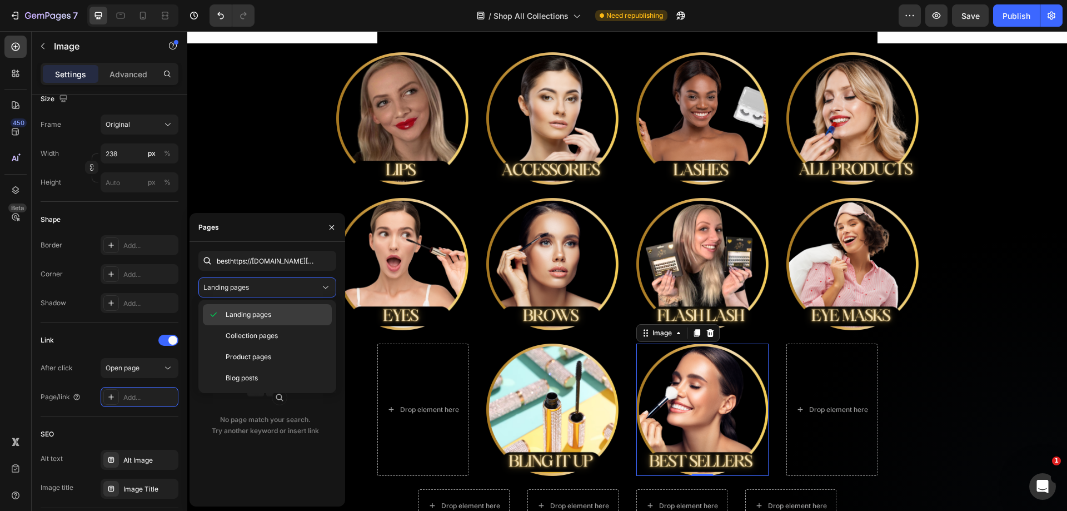
click at [286, 312] on p "Landing pages" at bounding box center [276, 314] width 101 height 10
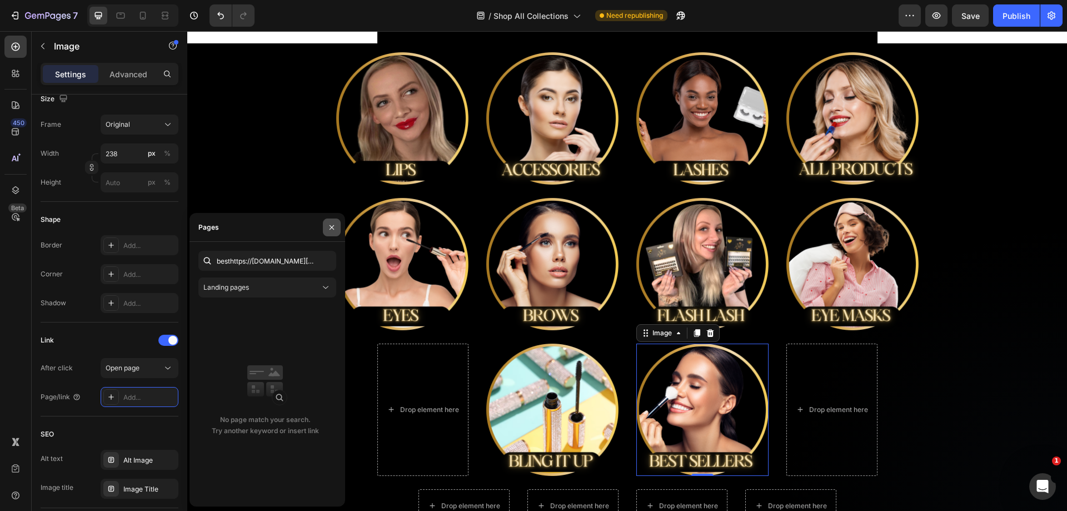
click at [333, 227] on icon "button" at bounding box center [331, 227] width 9 height 9
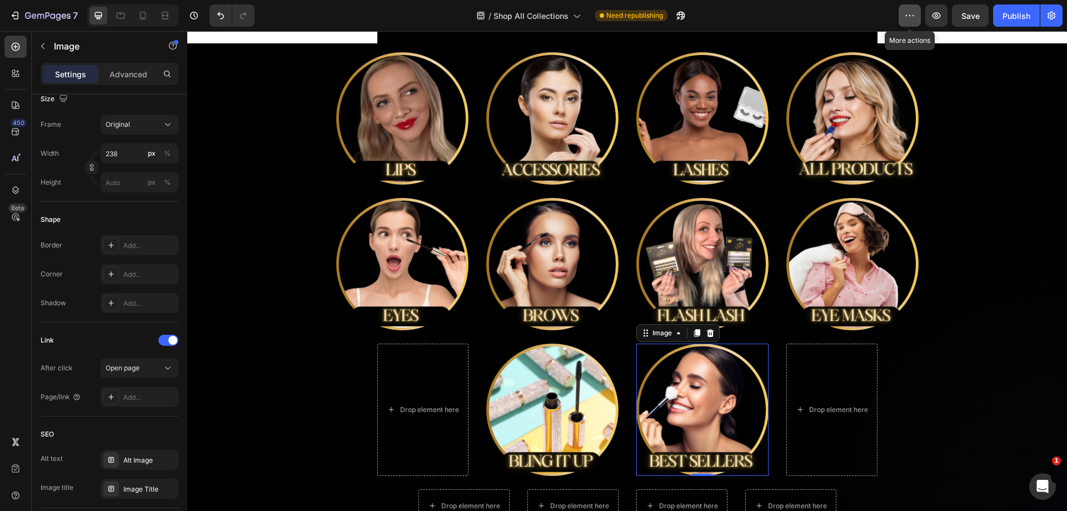
click at [906, 15] on icon "button" at bounding box center [907, 15] width 2 height 1
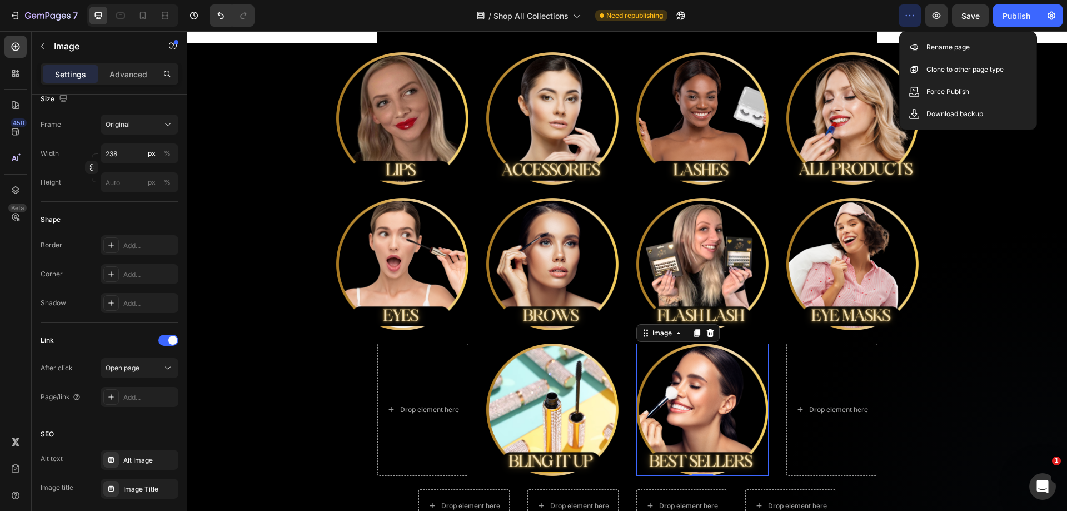
click at [747, 385] on img at bounding box center [702, 409] width 132 height 132
click at [105, 393] on div at bounding box center [111, 397] width 16 height 16
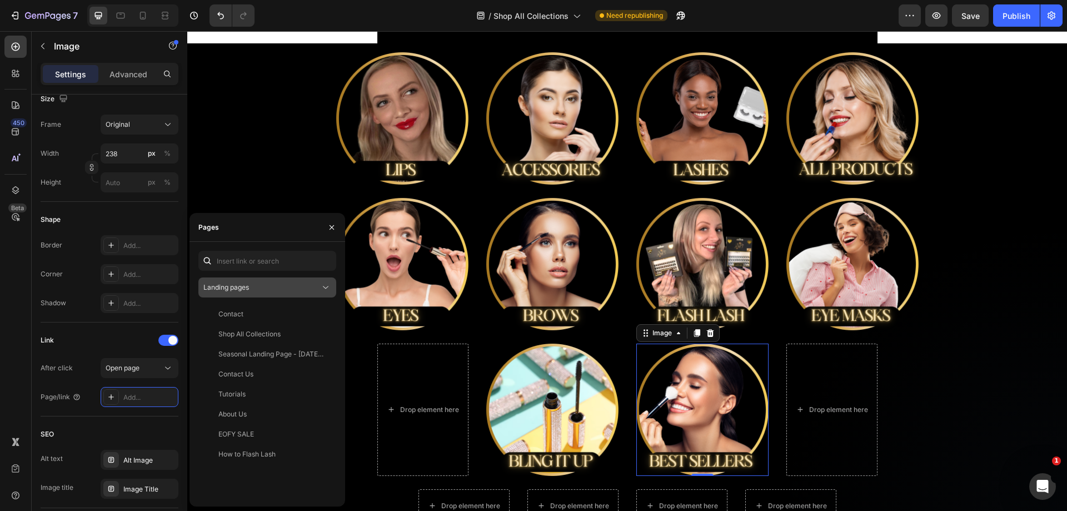
click at [324, 288] on icon at bounding box center [325, 287] width 11 height 11
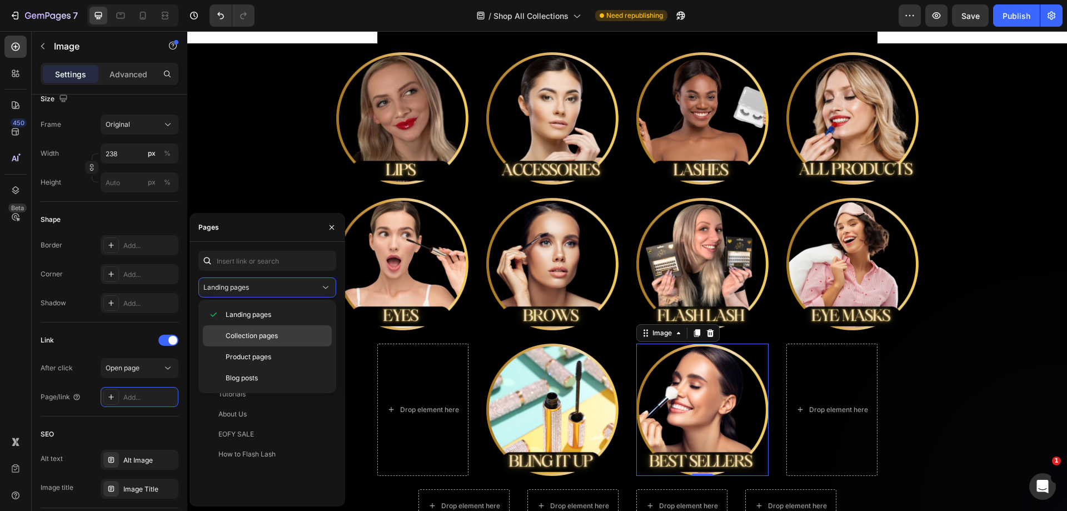
click at [289, 339] on p "Collection pages" at bounding box center [276, 336] width 101 height 10
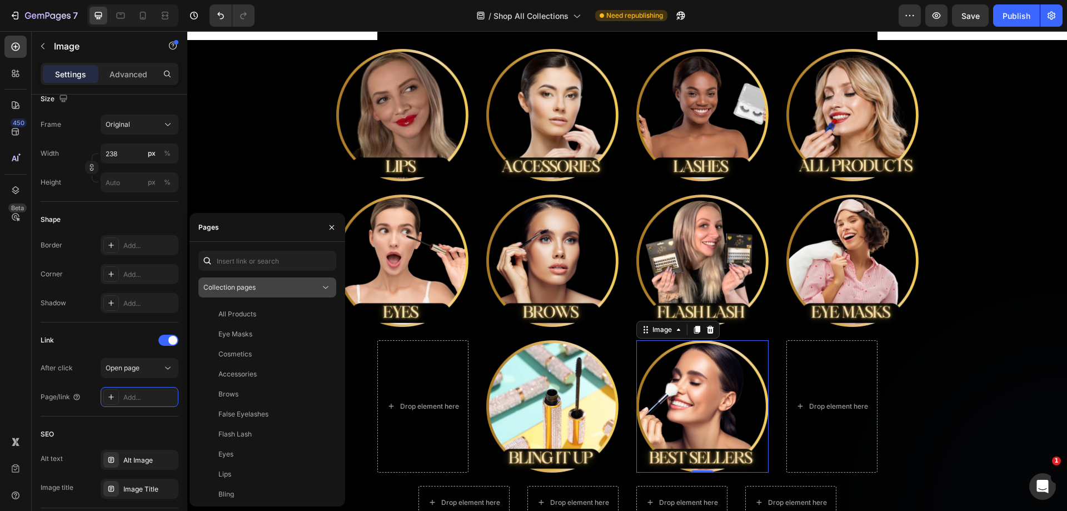
scroll to position [167, 0]
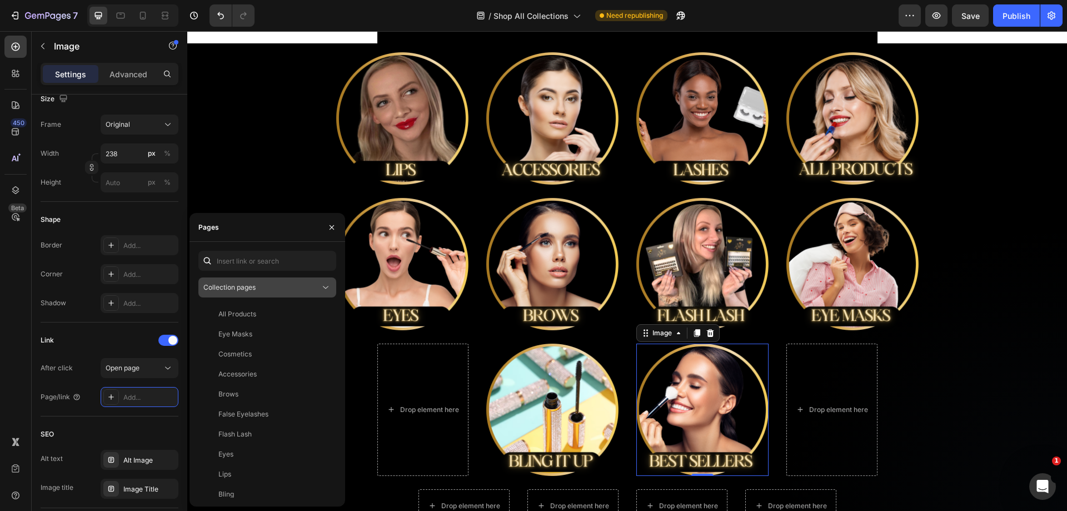
click at [309, 287] on div "Collection pages" at bounding box center [261, 287] width 117 height 10
click at [270, 265] on input "text" at bounding box center [267, 261] width 138 height 20
paste input "https://alchemybeauty.au/collections/best-sellers"
type input "https://alchemybeauty.au/collections/best-sellers"
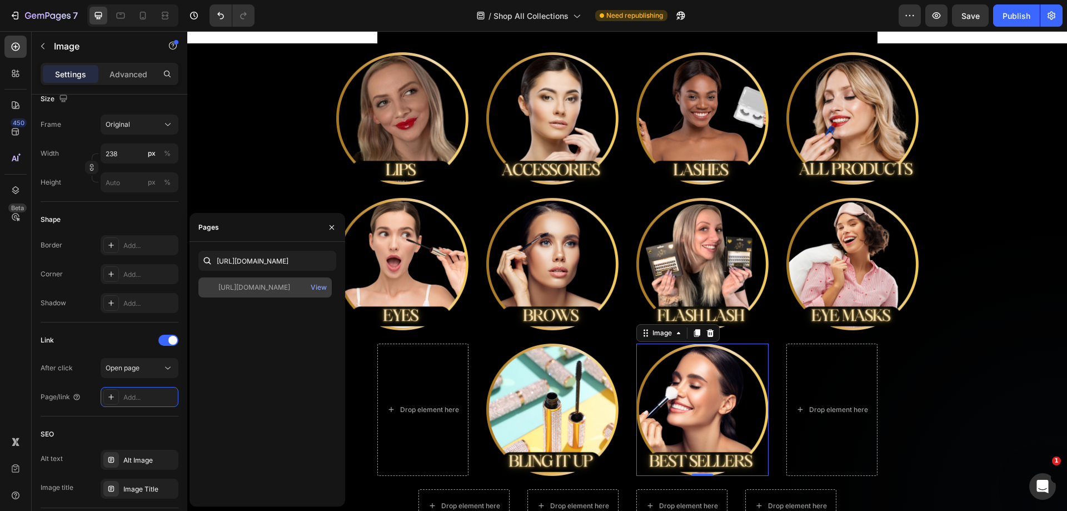
scroll to position [0, 0]
click at [277, 286] on div "https://alchemybeauty.au/collections/best-sellers" at bounding box center [254, 287] width 72 height 10
click at [1010, 15] on div "Publish" at bounding box center [1016, 16] width 28 height 12
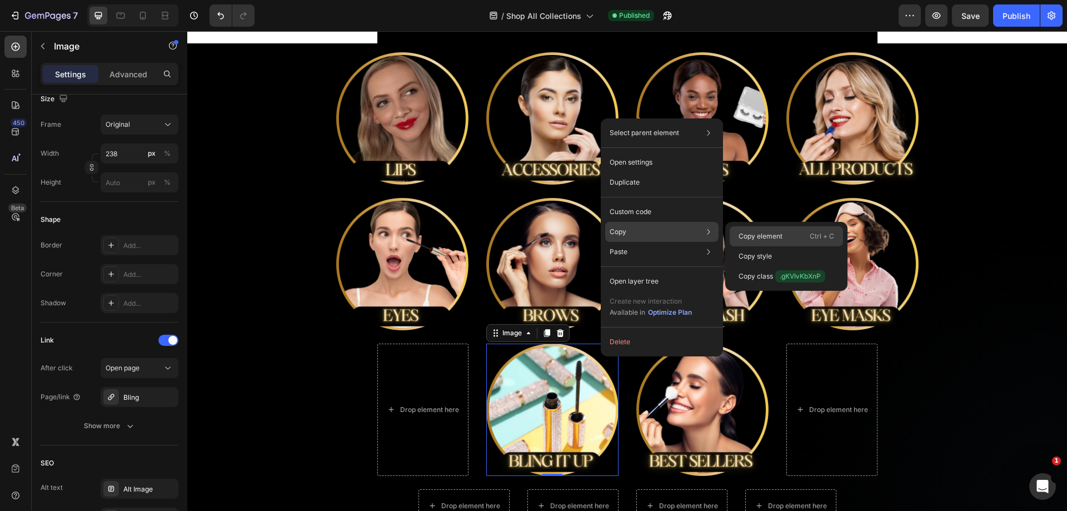
click at [769, 234] on p "Copy element" at bounding box center [760, 236] width 44 height 10
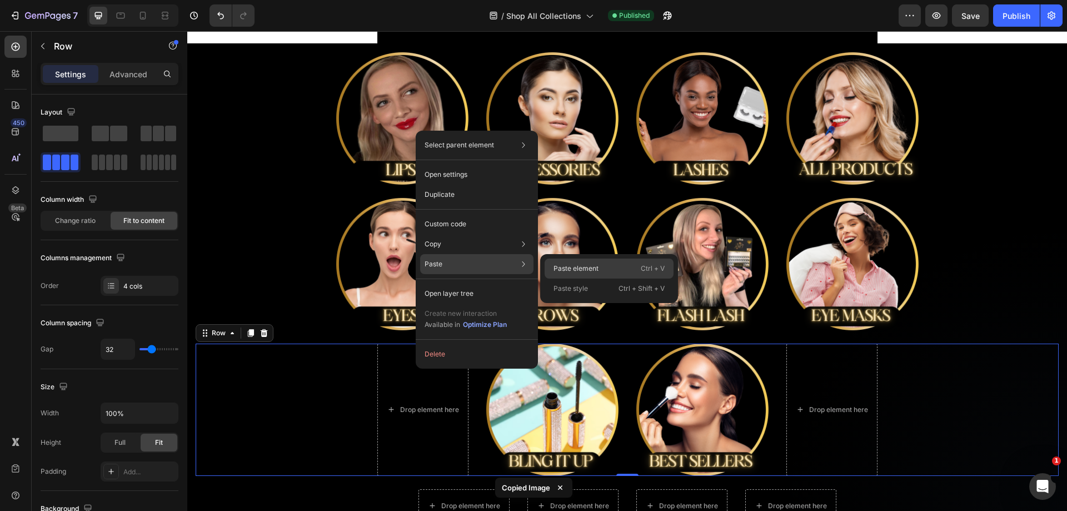
click at [567, 262] on div "Paste element Ctrl + V" at bounding box center [609, 268] width 129 height 20
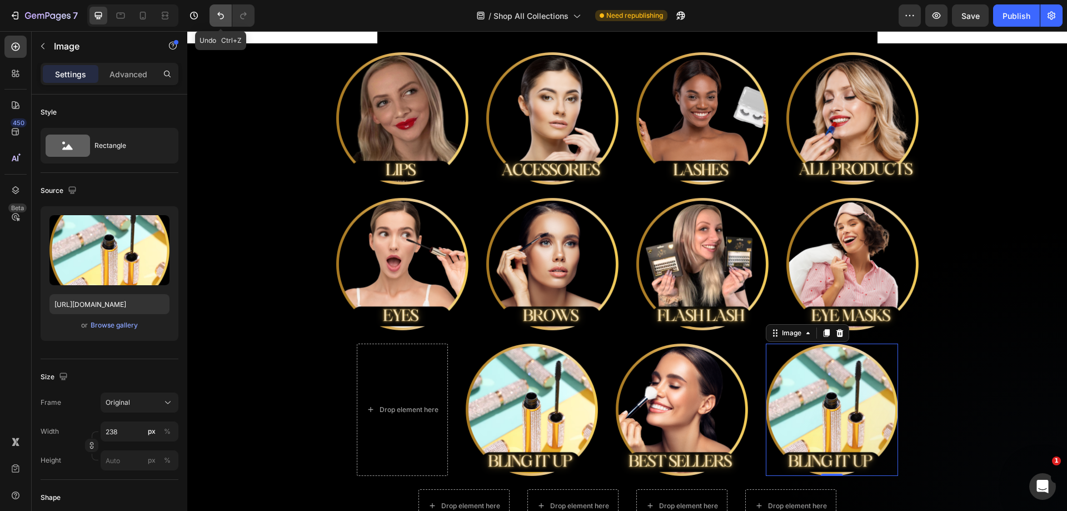
click at [219, 18] on icon "Undo/Redo" at bounding box center [220, 15] width 11 height 11
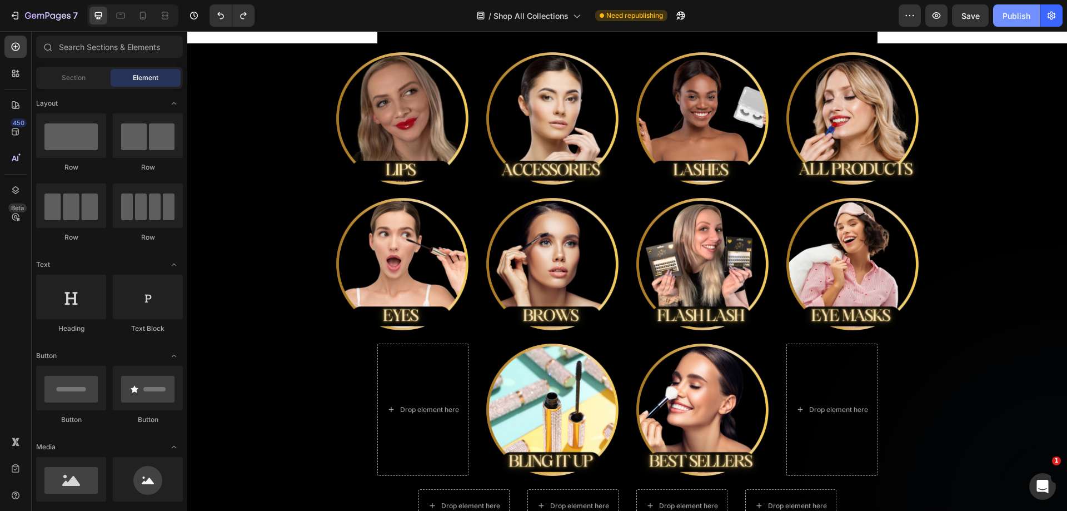
click at [1012, 16] on div "Publish" at bounding box center [1016, 16] width 28 height 12
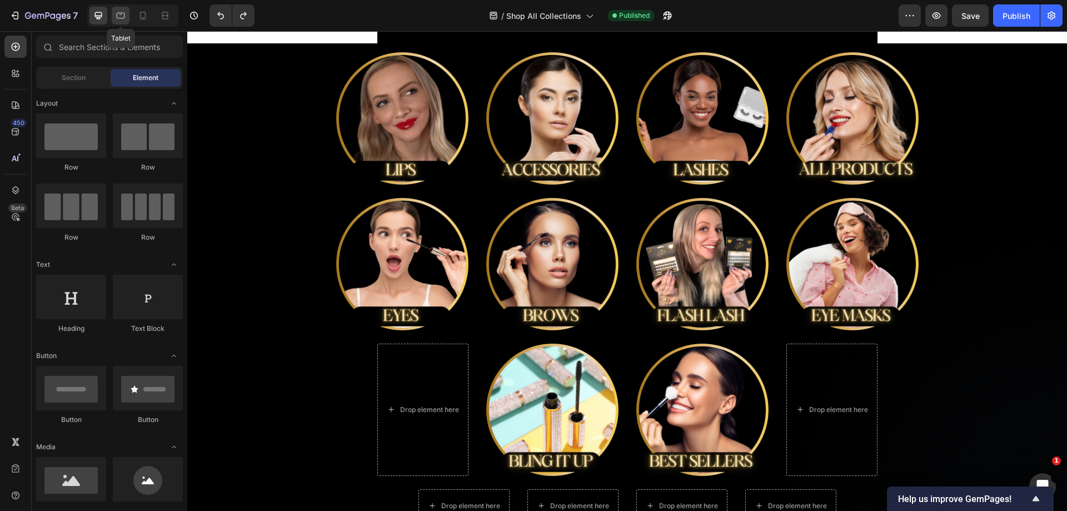
click at [128, 13] on div at bounding box center [121, 16] width 18 height 18
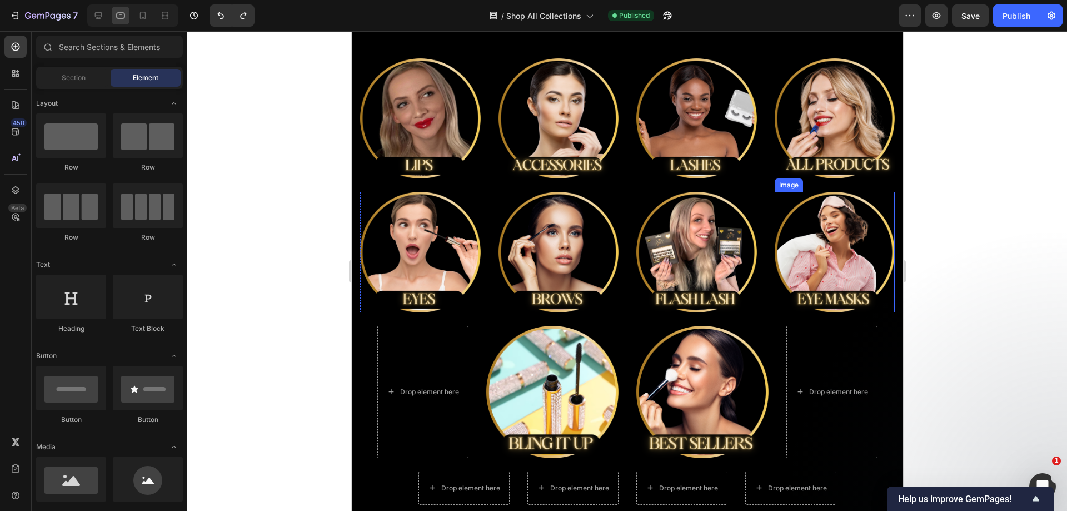
scroll to position [278, 0]
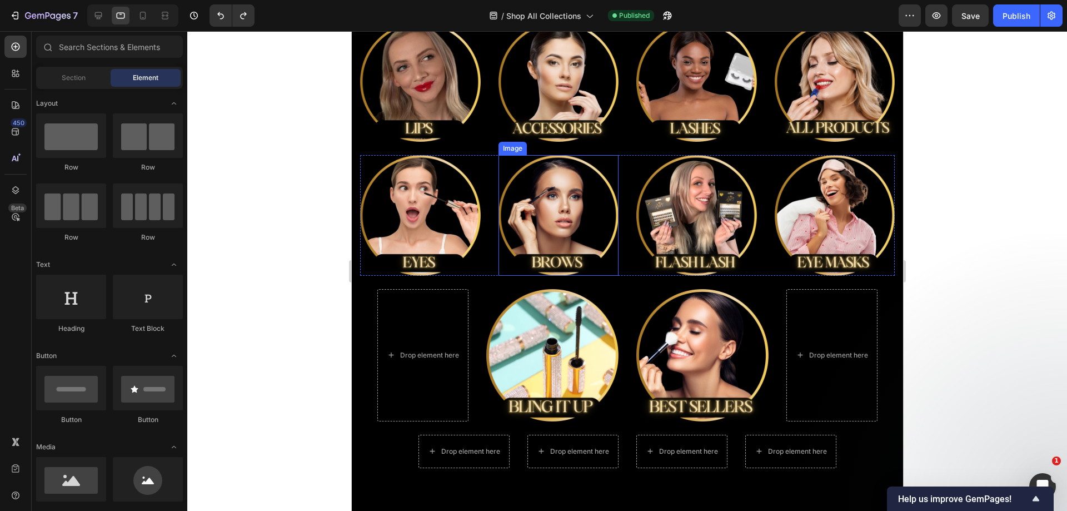
click at [588, 195] on img at bounding box center [558, 215] width 121 height 121
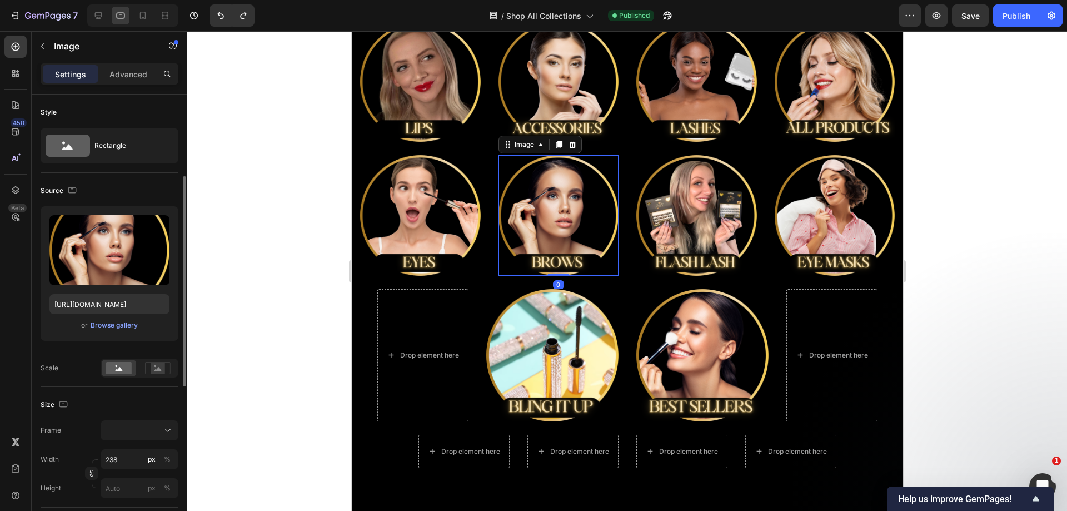
scroll to position [56, 0]
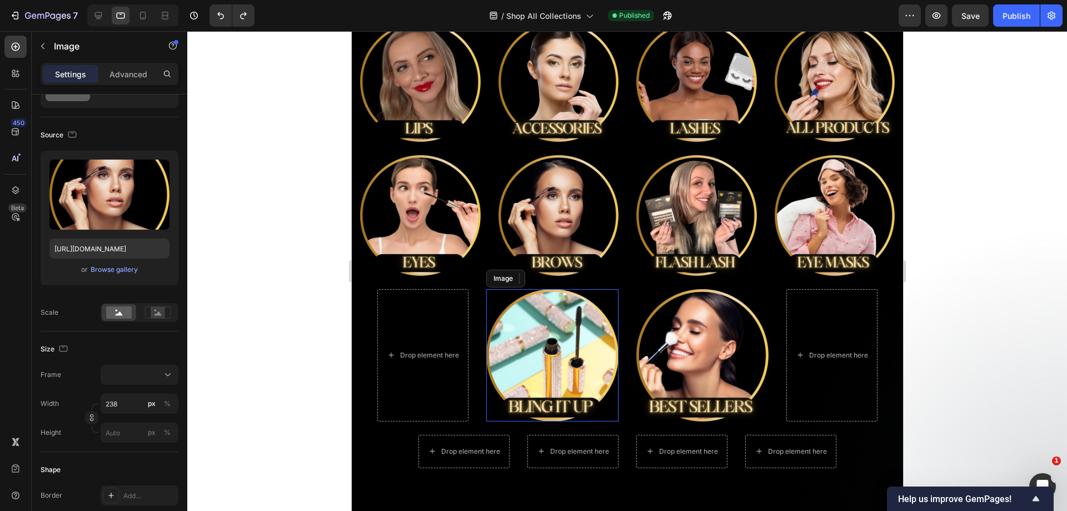
click at [575, 351] on img at bounding box center [552, 355] width 132 height 132
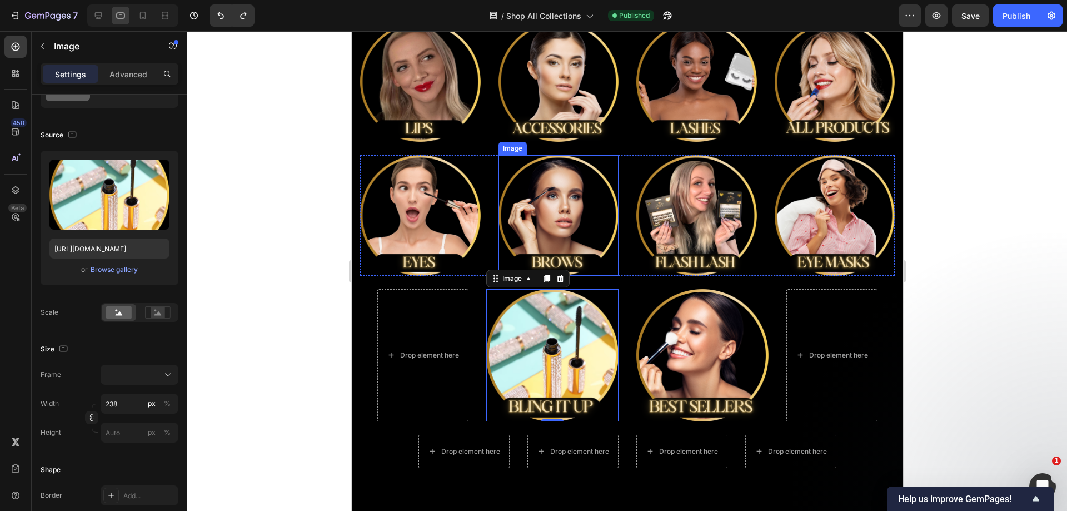
click at [571, 207] on img at bounding box center [558, 215] width 121 height 121
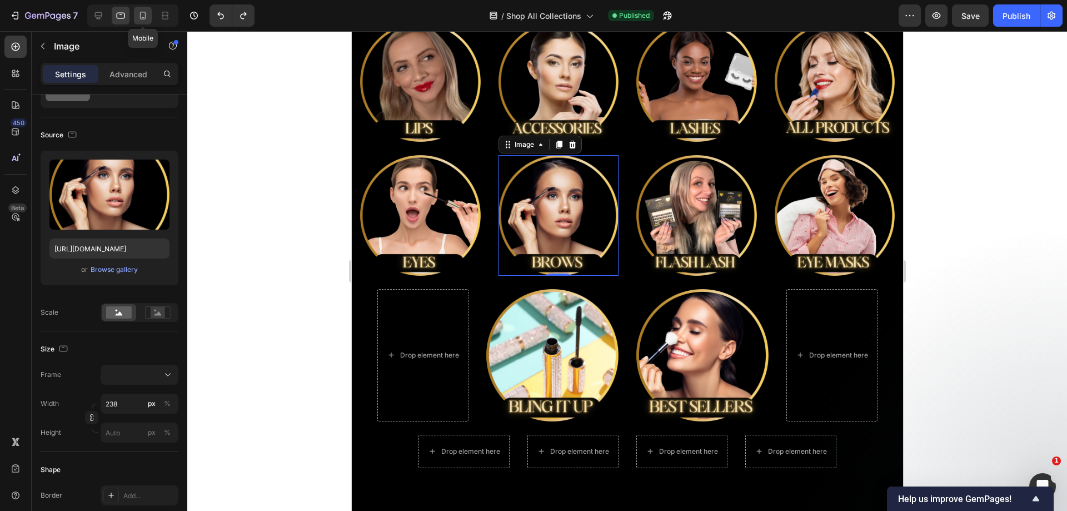
click at [142, 15] on icon at bounding box center [142, 15] width 11 height 11
type input "133"
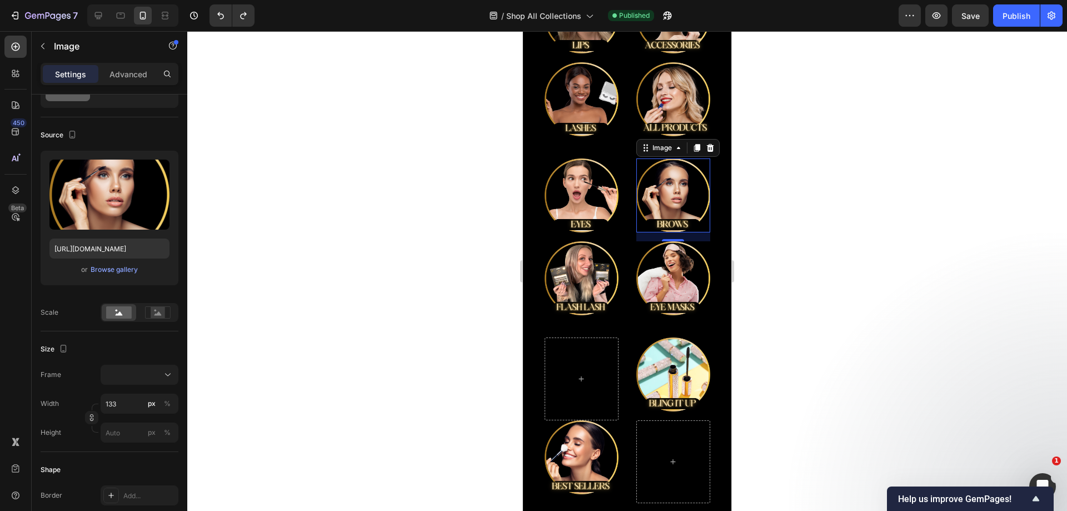
scroll to position [366, 0]
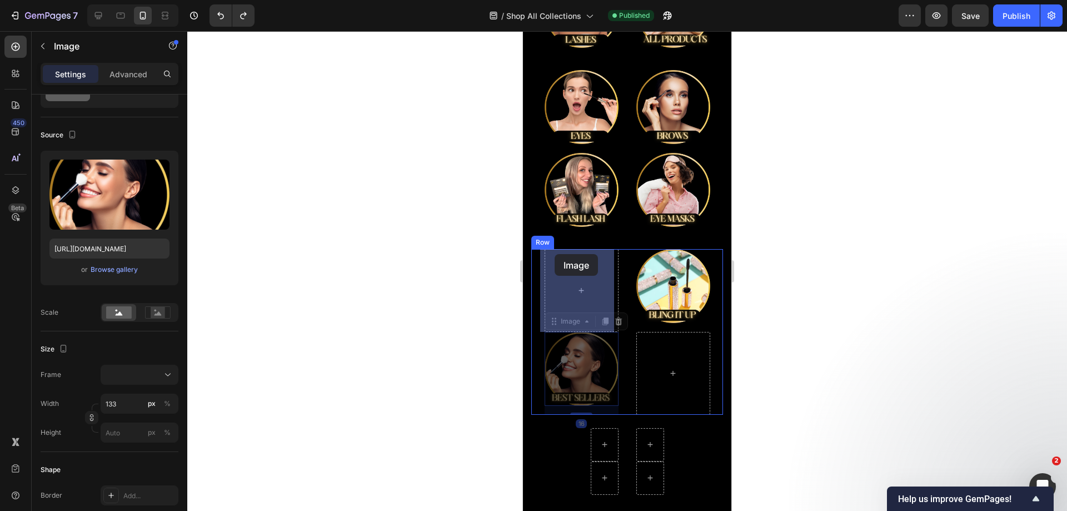
drag, startPoint x: 559, startPoint y: 326, endPoint x: 555, endPoint y: 254, distance: 72.4
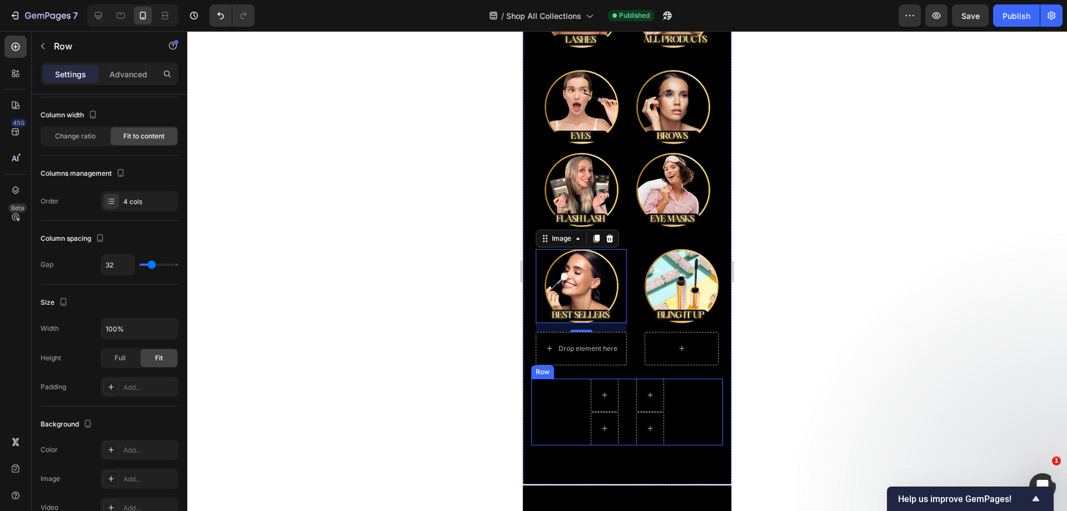
click at [678, 430] on div "Row" at bounding box center [627, 411] width 192 height 67
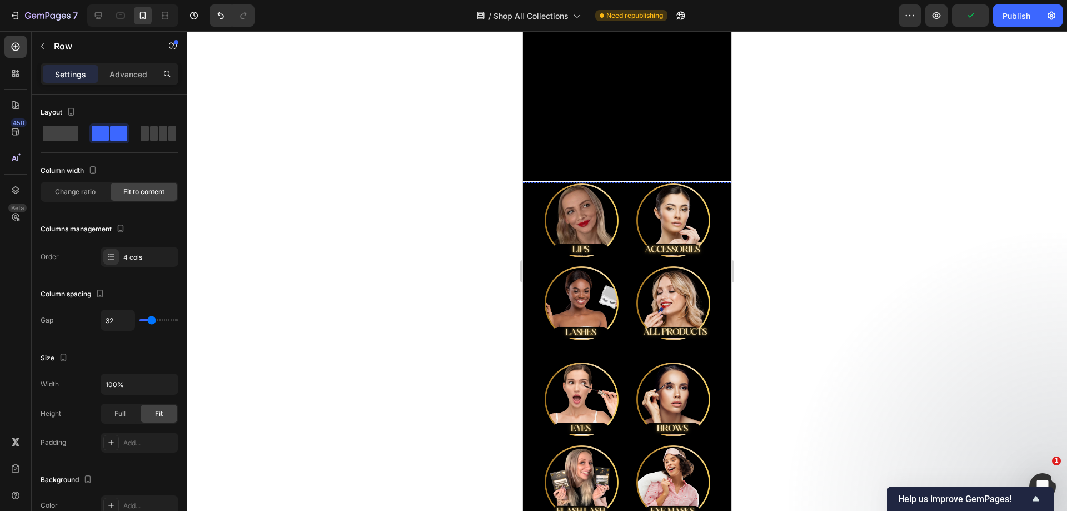
scroll to position [0, 0]
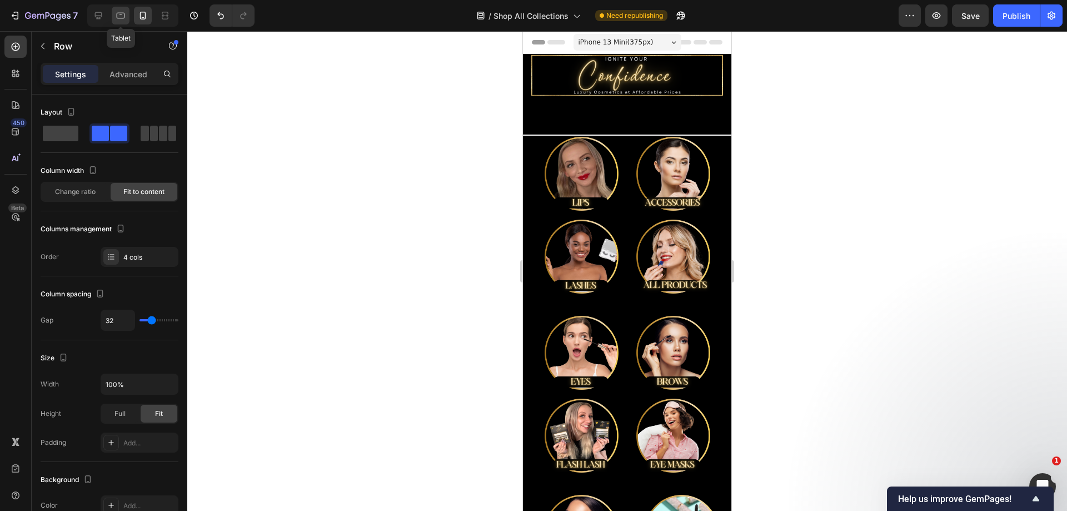
click at [116, 16] on icon at bounding box center [120, 15] width 11 height 11
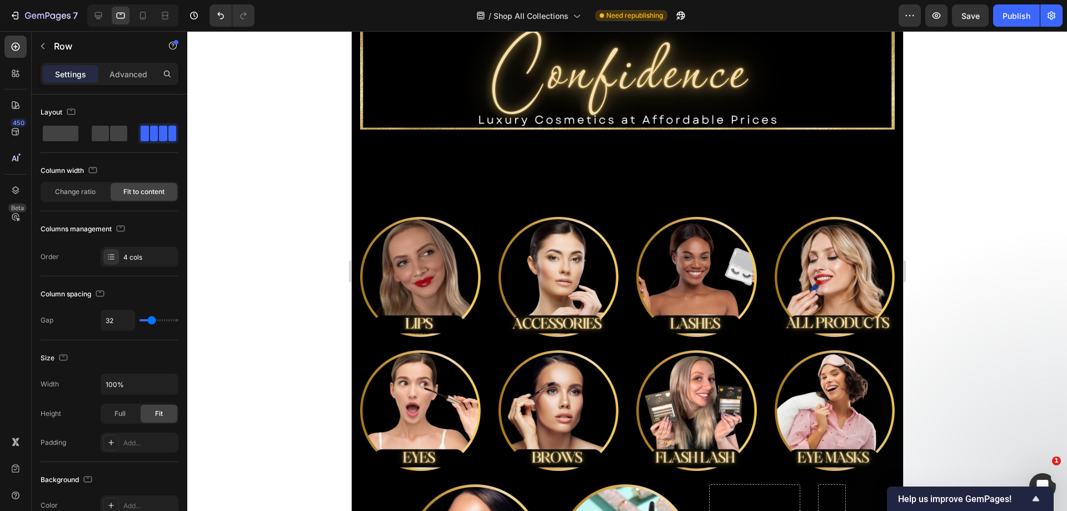
scroll to position [82, 0]
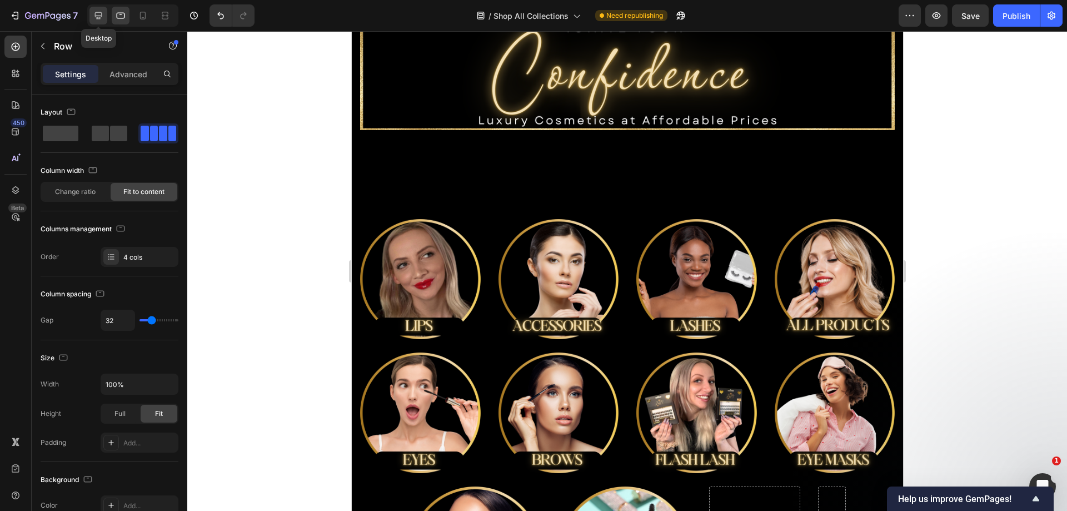
click at [99, 12] on icon at bounding box center [98, 15] width 7 height 7
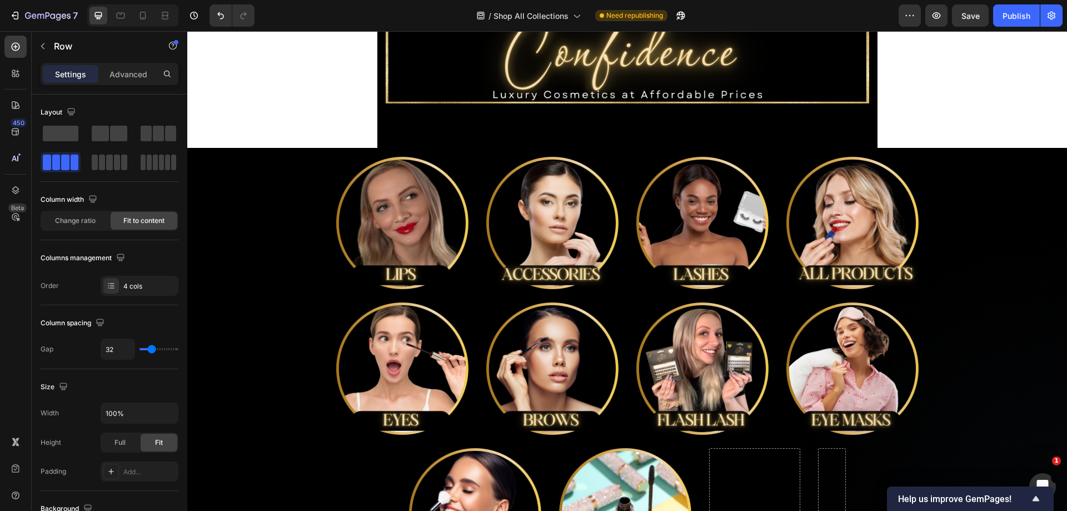
scroll to position [30, 0]
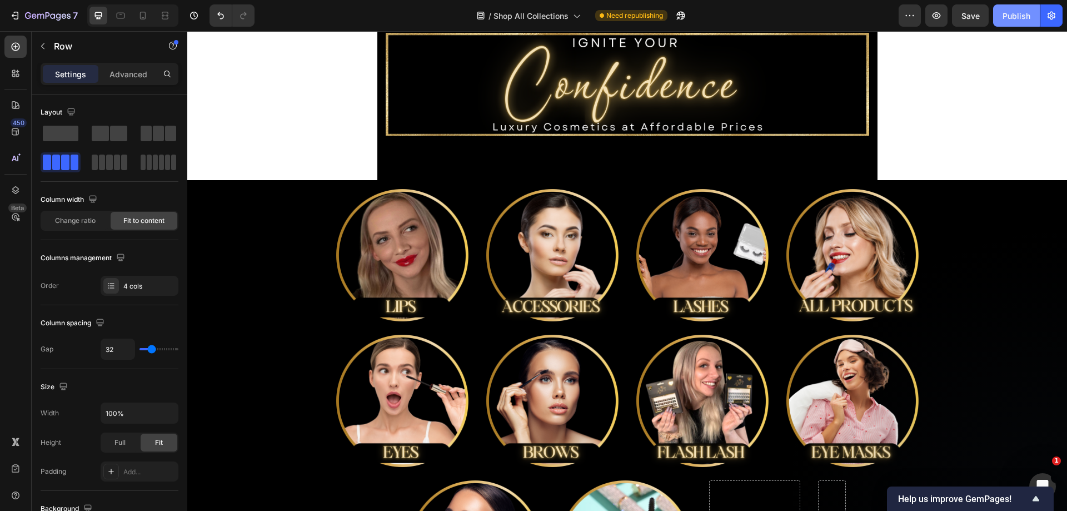
click at [1017, 19] on div "Publish" at bounding box center [1016, 16] width 28 height 12
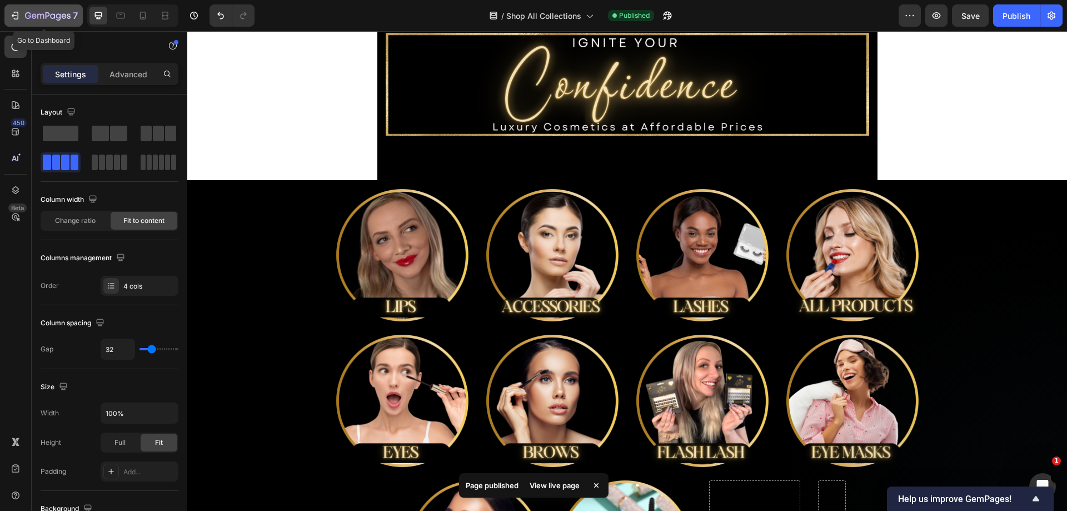
click at [14, 19] on icon "button" at bounding box center [14, 15] width 11 height 11
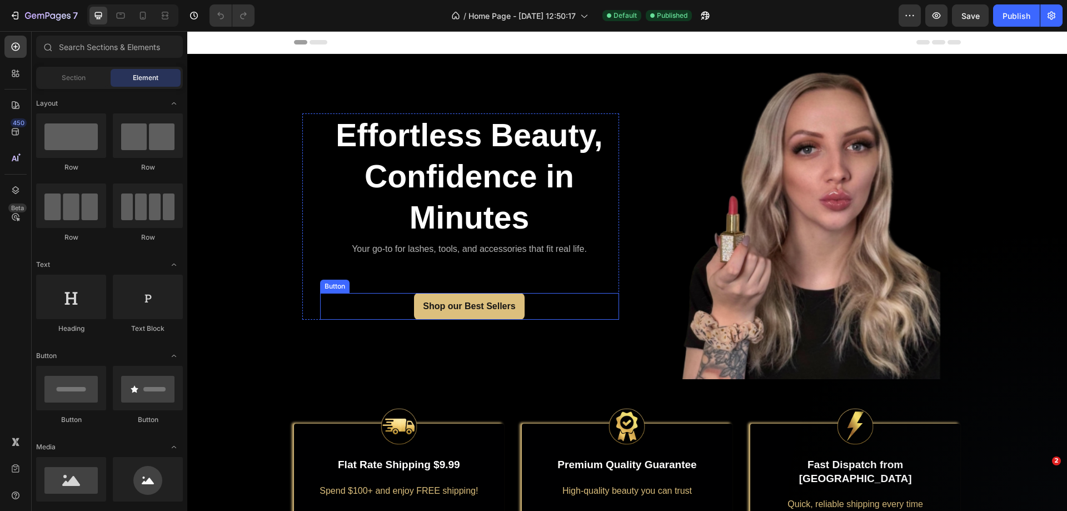
click at [523, 308] on div "Shop our Best Sellers Button" at bounding box center [469, 306] width 299 height 27
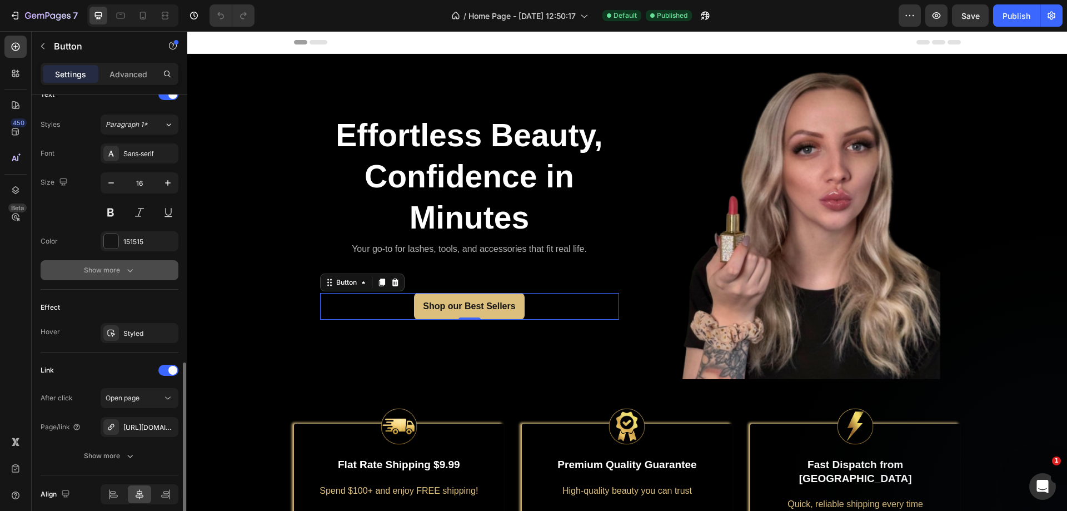
scroll to position [436, 0]
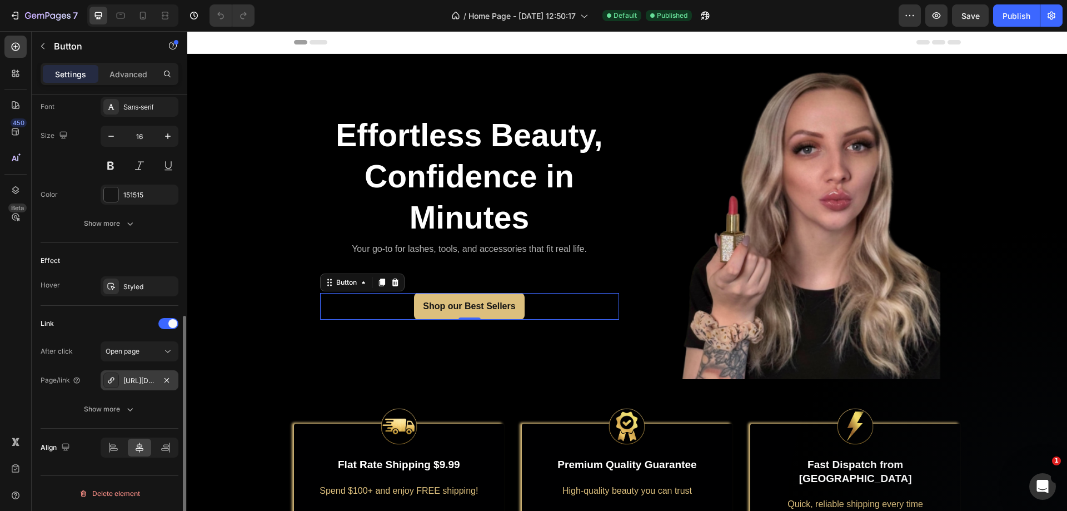
click at [138, 376] on div "https://alchemybeauty.au//all?sort_by=best-selling" at bounding box center [139, 381] width 32 height 10
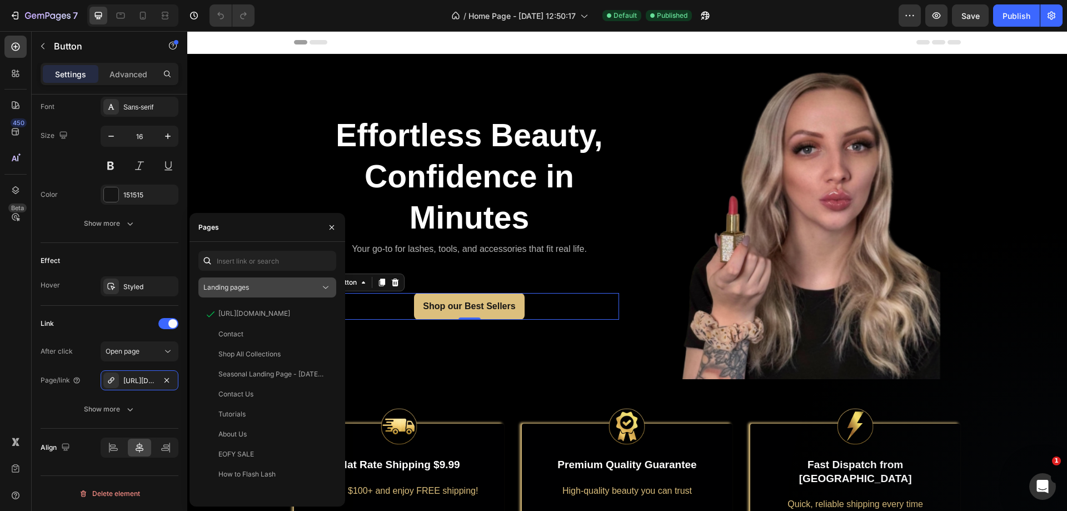
click at [321, 288] on icon at bounding box center [325, 287] width 11 height 11
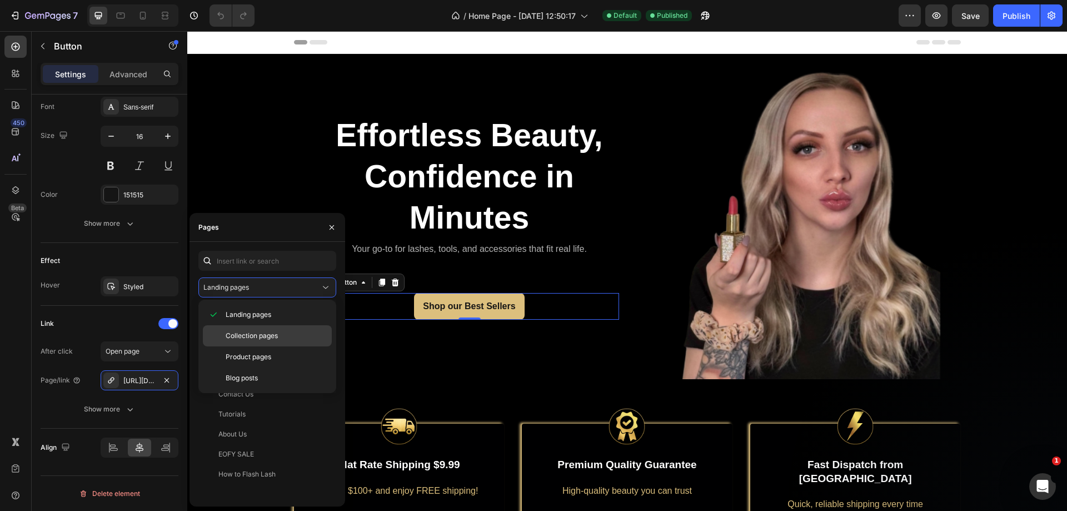
click at [295, 329] on div "Collection pages" at bounding box center [267, 335] width 129 height 21
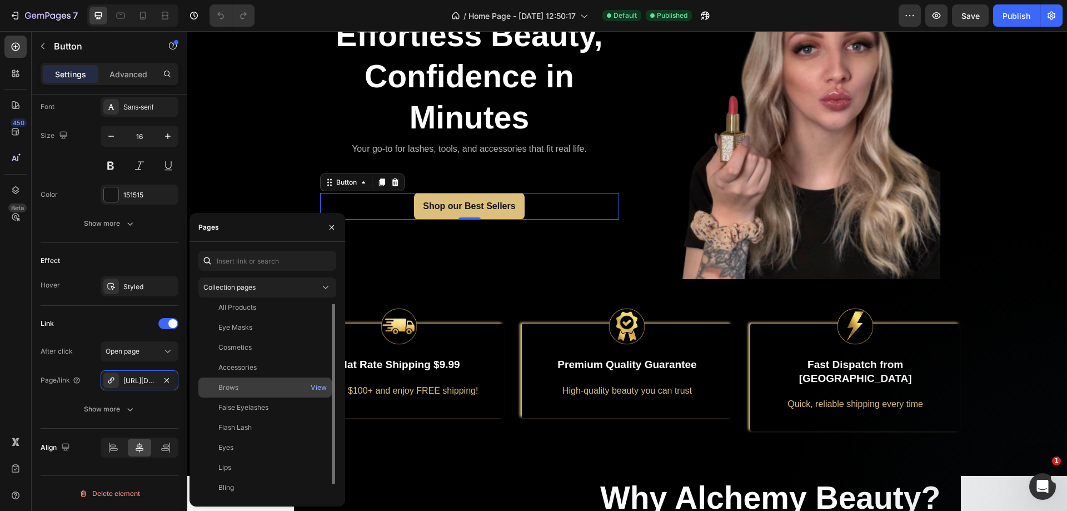
scroll to position [111, 0]
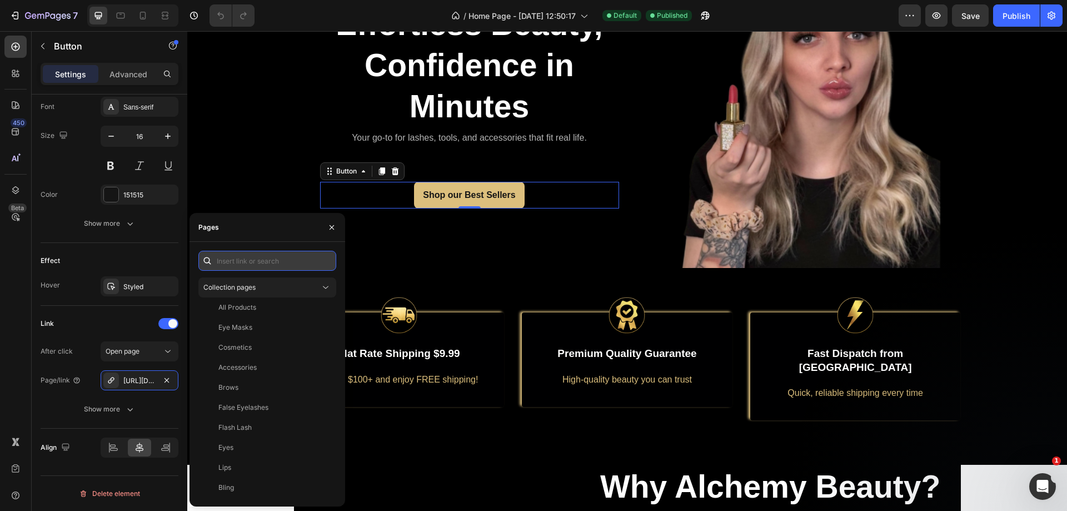
click at [257, 258] on input "text" at bounding box center [267, 261] width 138 height 20
paste input "https://alchemybeauty.au/collections/best-sellers"
type input "https://alchemybeauty.au/collections/best-sellers"
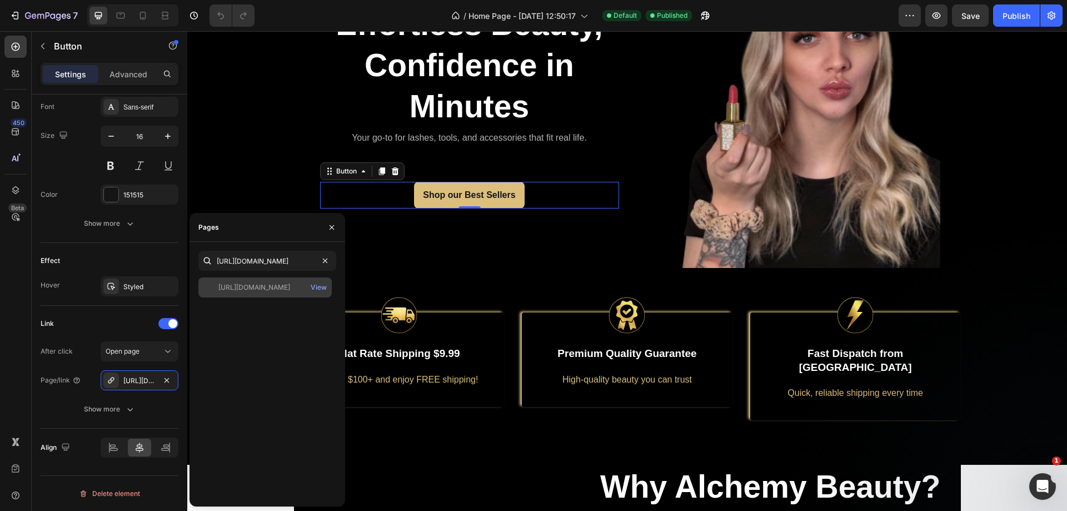
click at [274, 282] on div "https://alchemybeauty.au/collections/best-sellers" at bounding box center [254, 287] width 72 height 10
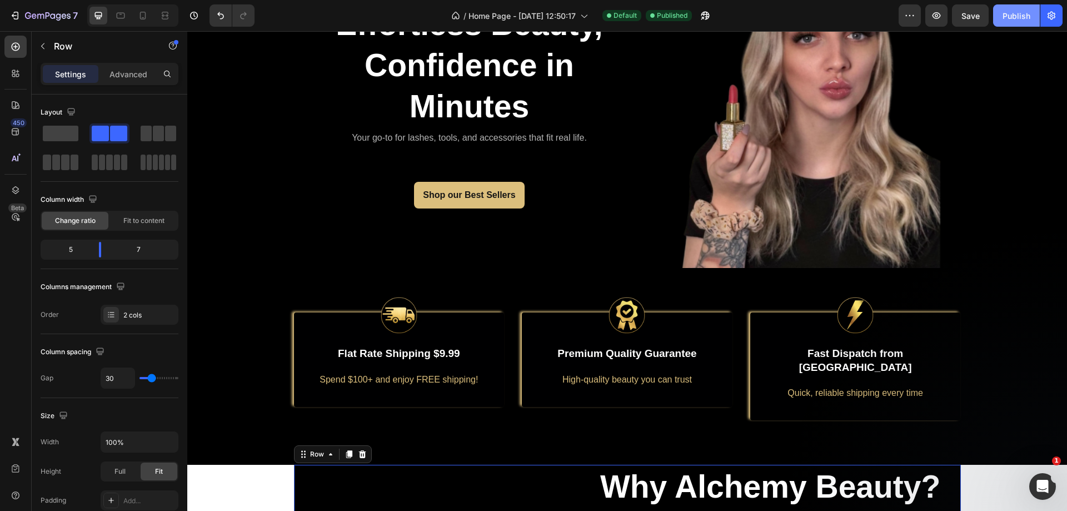
drag, startPoint x: 1017, startPoint y: 13, endPoint x: 693, endPoint y: 21, distance: 324.6
click at [1017, 13] on div "Publish" at bounding box center [1016, 16] width 28 height 12
